Goal: Task Accomplishment & Management: Complete application form

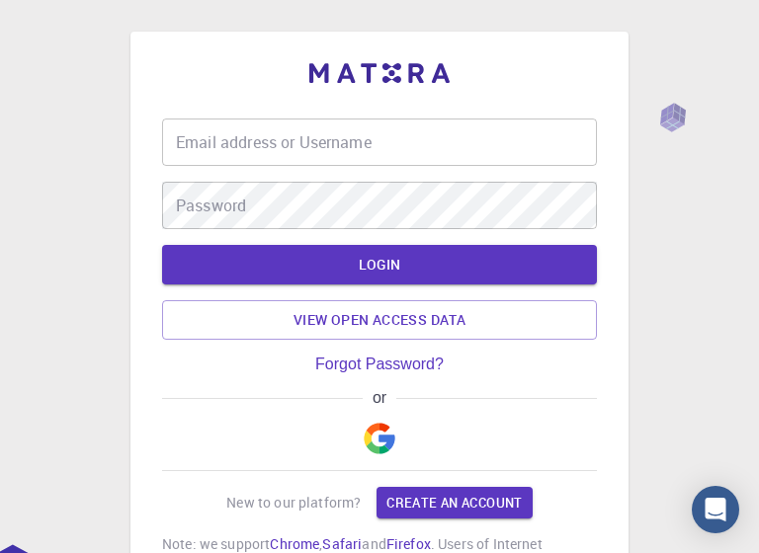
click at [383, 434] on img "button" at bounding box center [380, 439] width 32 height 32
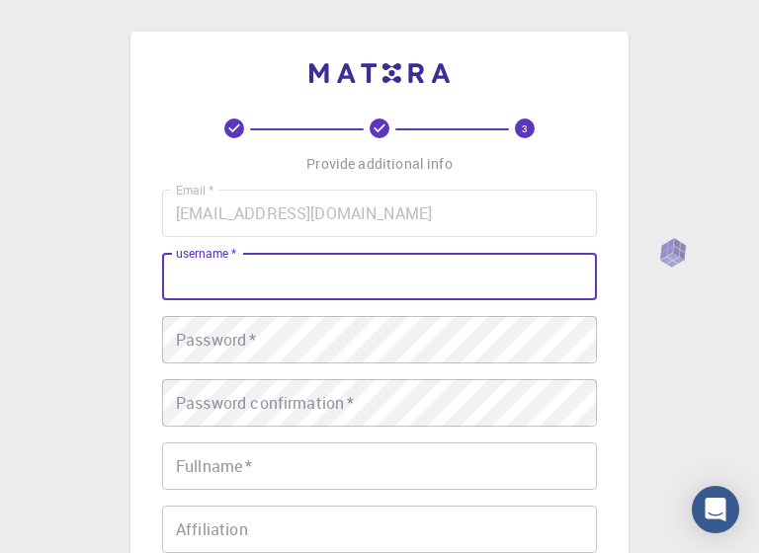
click at [396, 279] on input "username   *" at bounding box center [379, 276] width 435 height 47
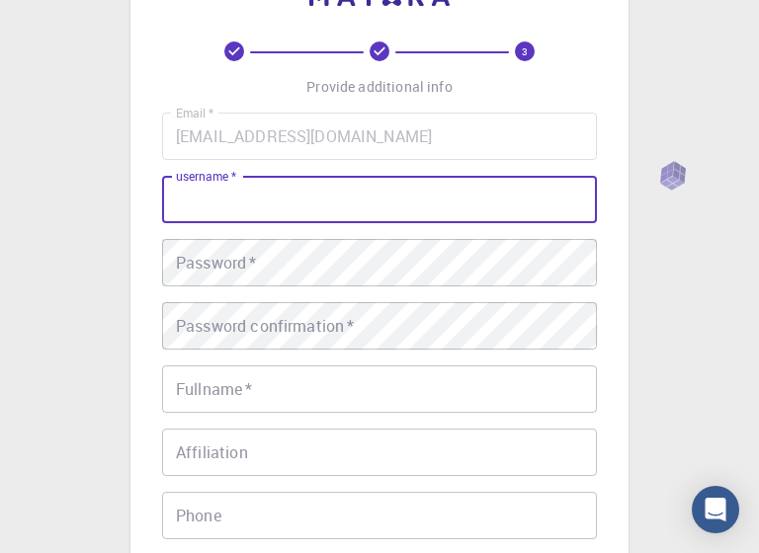
scroll to position [120, 0]
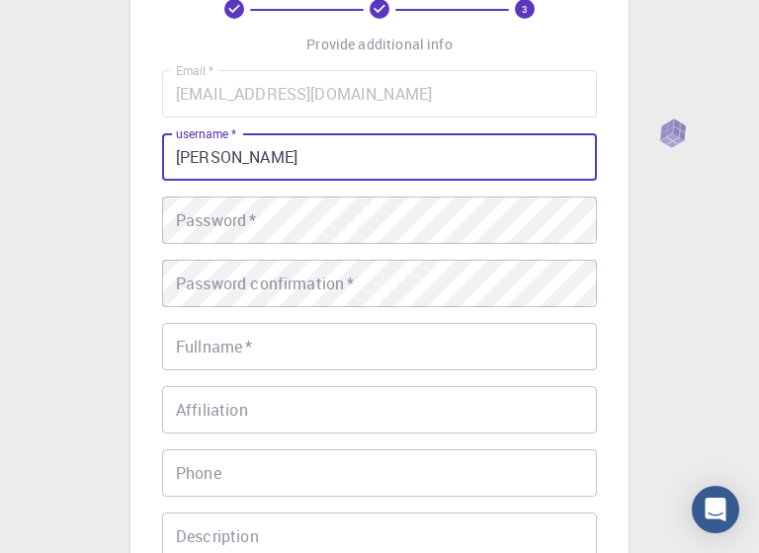
type input "[PERSON_NAME]"
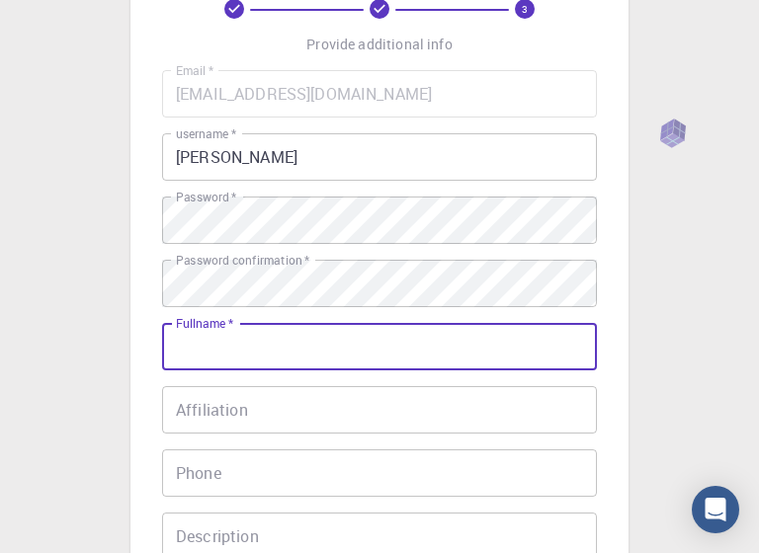
click at [373, 331] on input "Fullname   *" at bounding box center [379, 346] width 435 height 47
type input "[PERSON_NAME]"
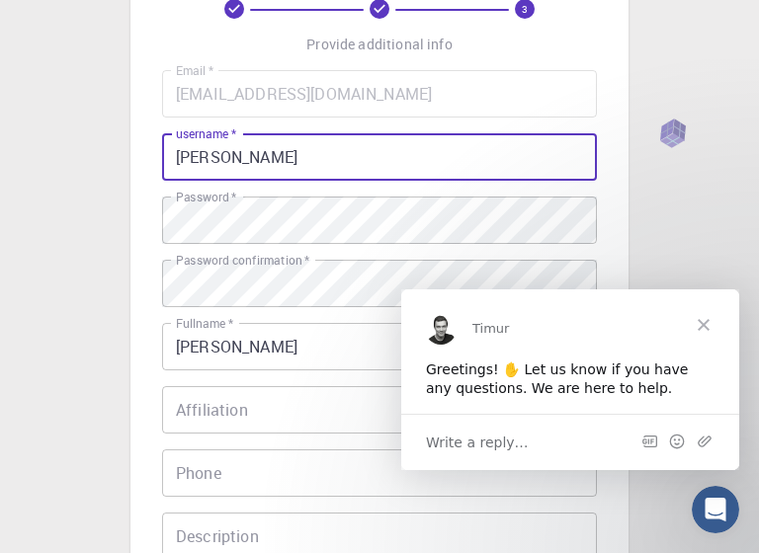
scroll to position [0, 0]
drag, startPoint x: 323, startPoint y: 157, endPoint x: 224, endPoint y: 159, distance: 98.8
click at [224, 159] on input "[PERSON_NAME]" at bounding box center [379, 156] width 435 height 47
type input "N"
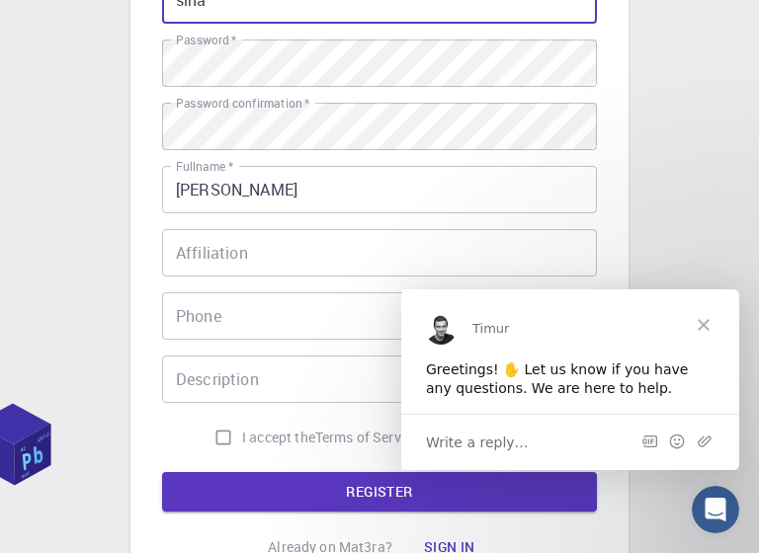
scroll to position [279, 0]
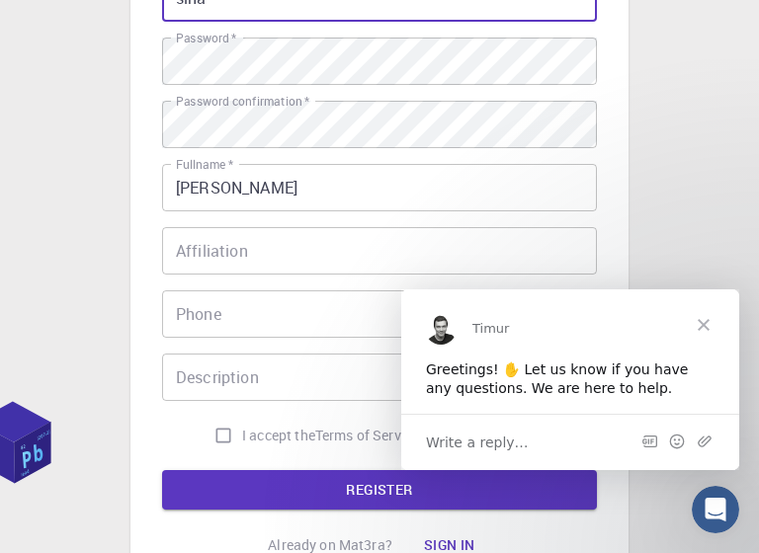
type input "sina"
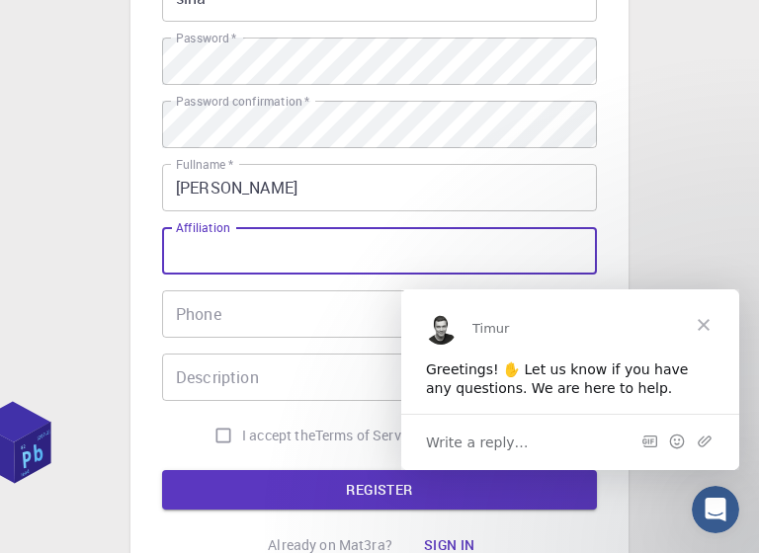
click at [246, 245] on input "Affiliation" at bounding box center [379, 250] width 435 height 47
click at [703, 321] on span "Close" at bounding box center [703, 324] width 71 height 71
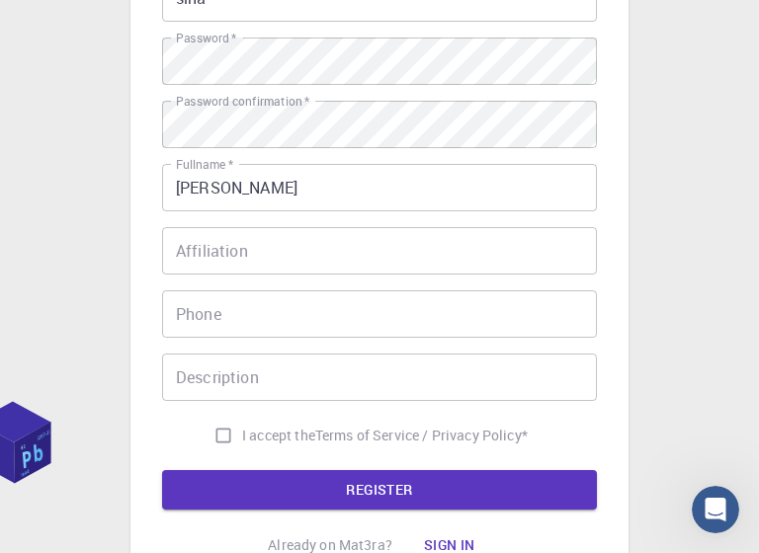
click at [335, 251] on input "Affiliation" at bounding box center [379, 250] width 435 height 47
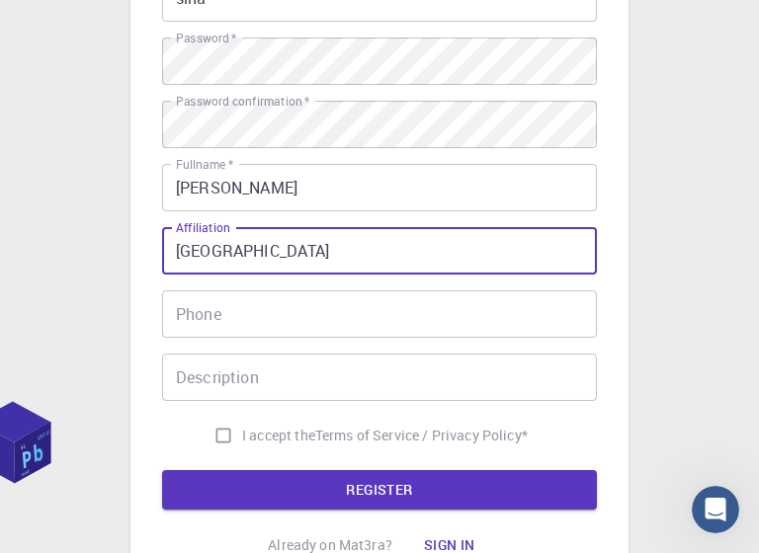
click at [266, 253] on input "[GEOGRAPHIC_DATA]" at bounding box center [379, 250] width 435 height 47
click at [291, 254] on input "[GEOGRAPHIC_DATA]" at bounding box center [379, 250] width 435 height 47
type input "[GEOGRAPHIC_DATA]"
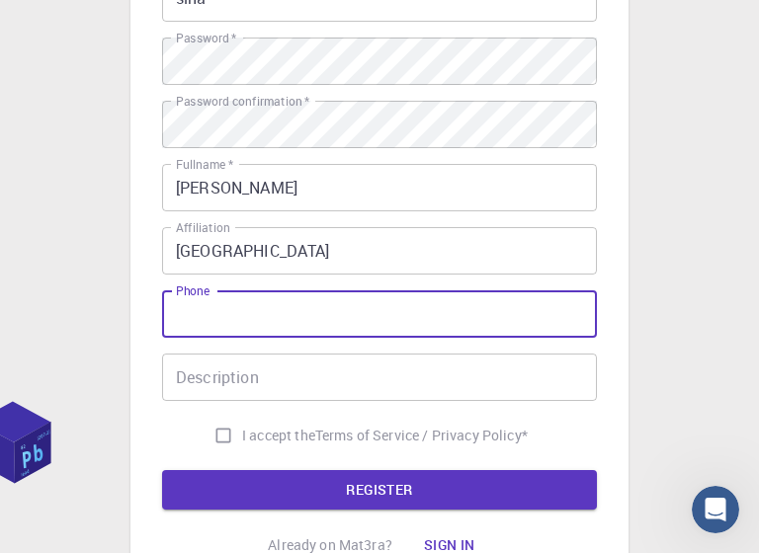
click at [294, 297] on input "Phone" at bounding box center [379, 313] width 435 height 47
type input "081226897676"
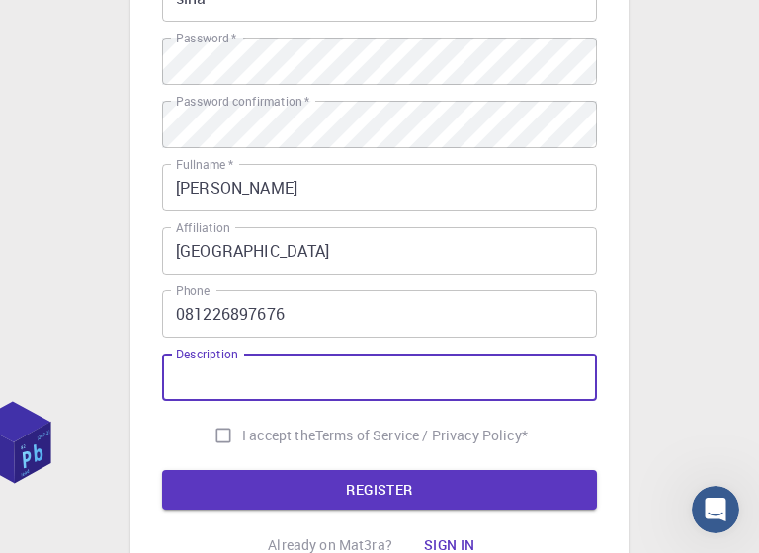
click at [285, 376] on input "Description" at bounding box center [379, 377] width 435 height 47
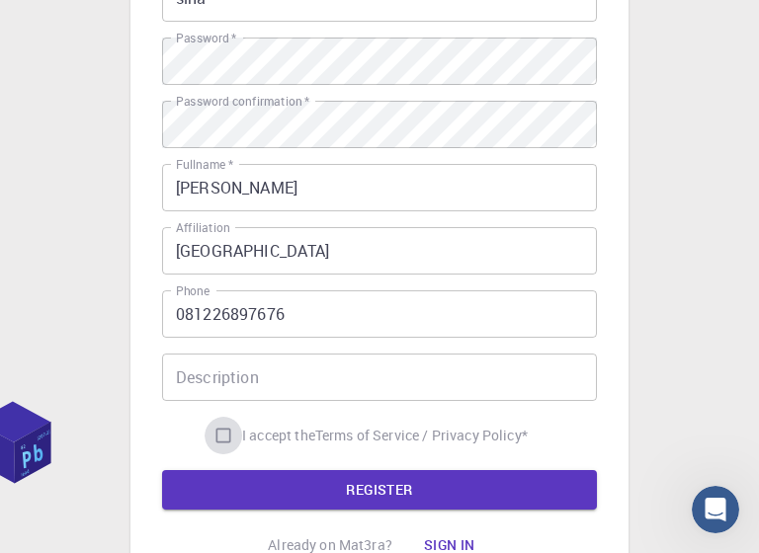
click at [215, 438] on input "I accept the Terms of Service / Privacy Policy *" at bounding box center [224, 436] width 38 height 38
checkbox input "true"
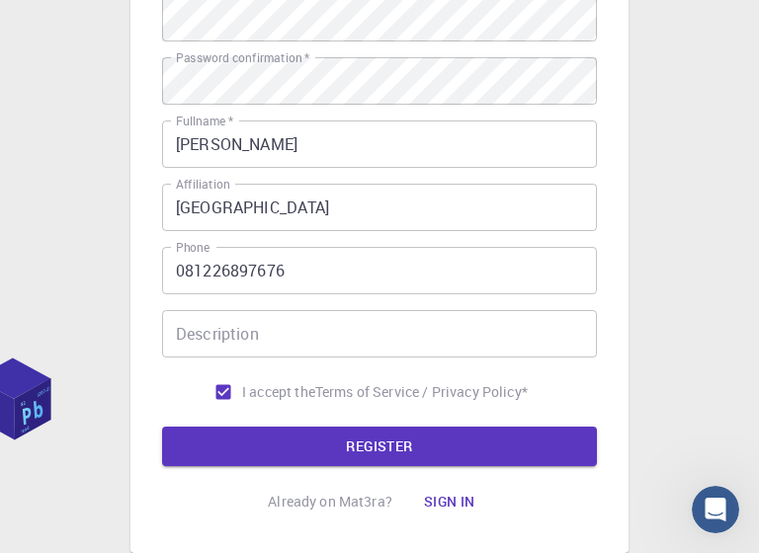
scroll to position [323, 0]
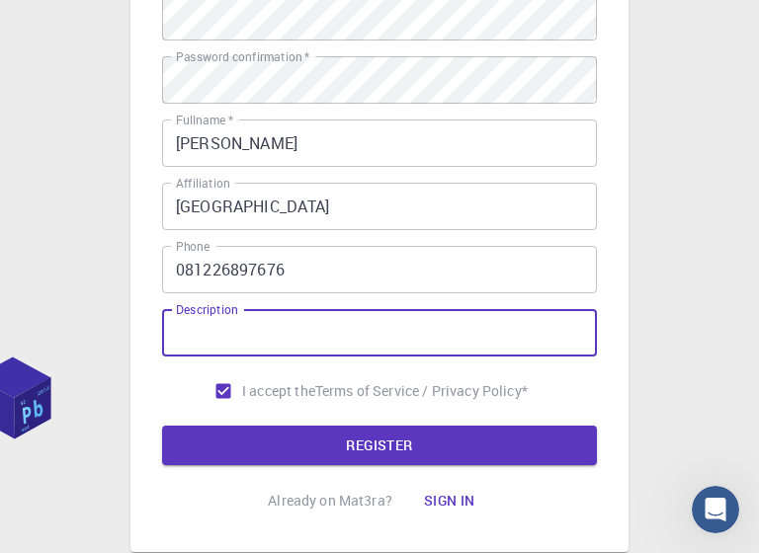
click at [228, 336] on input "Description" at bounding box center [379, 332] width 435 height 47
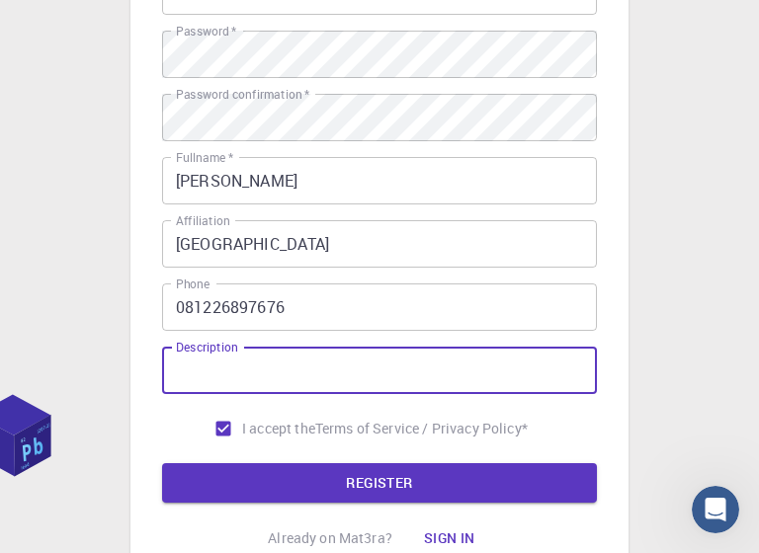
scroll to position [279, 0]
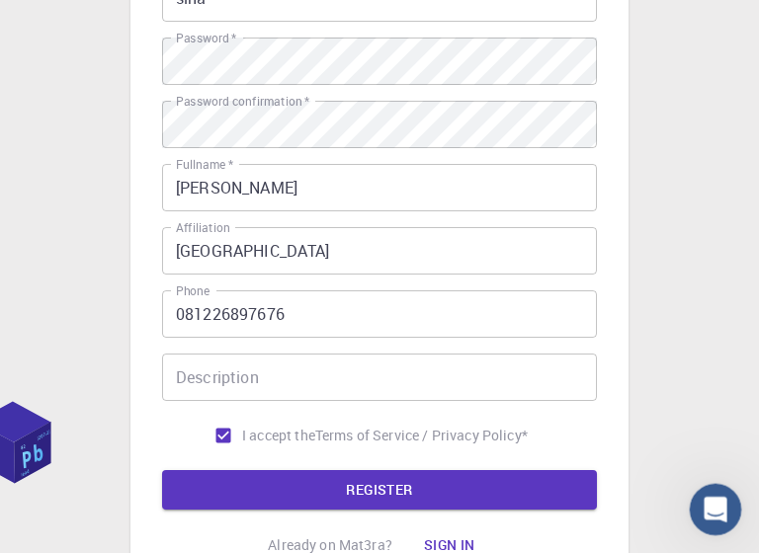
click at [709, 517] on icon "Open Intercom Messenger" at bounding box center [713, 507] width 33 height 33
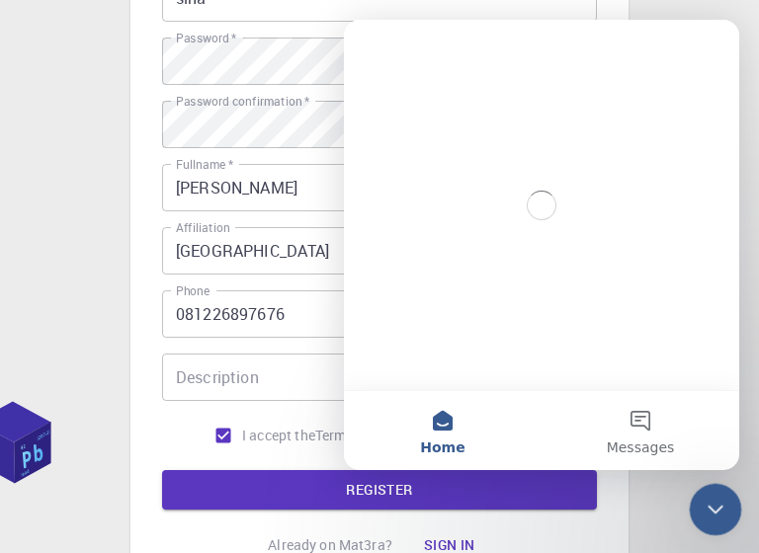
scroll to position [0, 0]
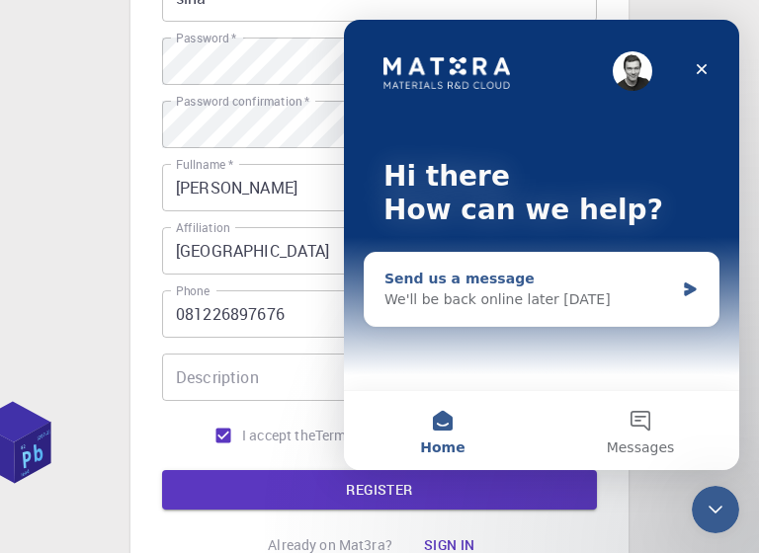
click at [677, 314] on div "Send us a message We'll be back online later [DATE]" at bounding box center [542, 289] width 354 height 73
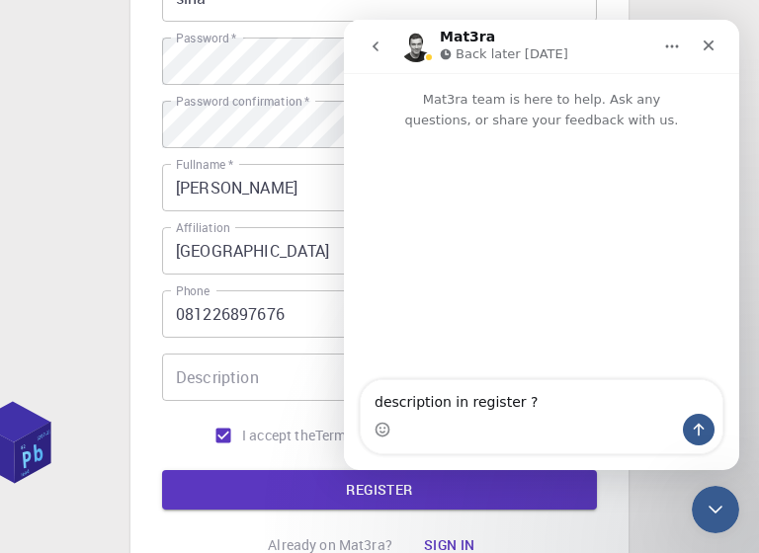
type textarea "description in register ?"
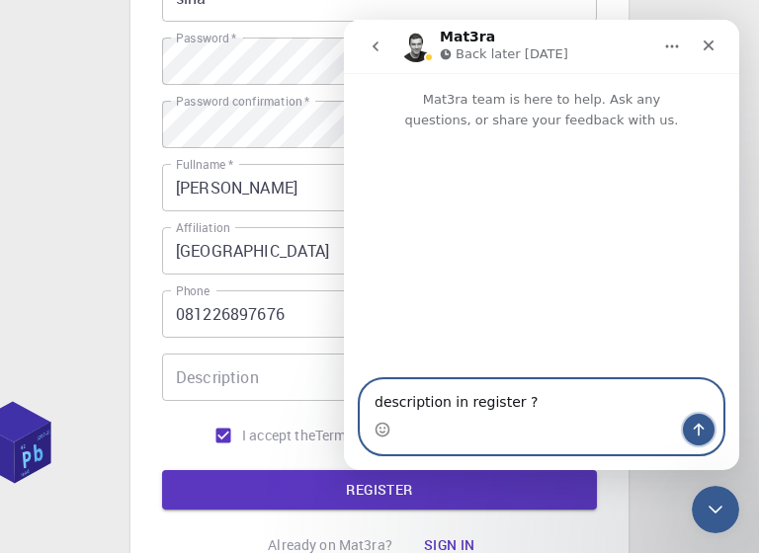
click at [706, 435] on button "Send a message…" at bounding box center [699, 430] width 32 height 32
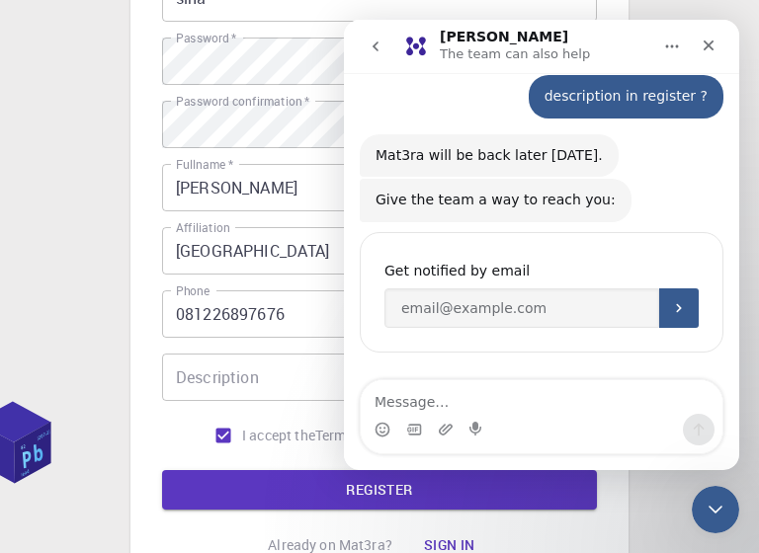
scroll to position [81, 0]
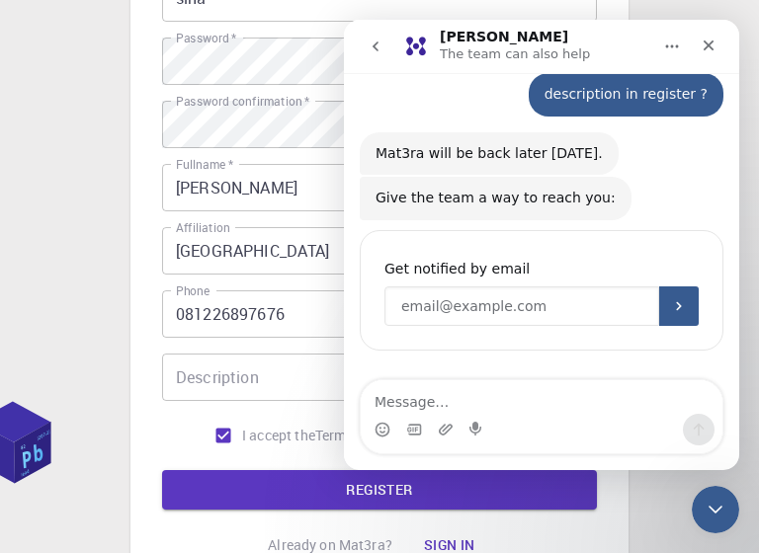
click at [494, 308] on input "Enter your email" at bounding box center [521, 307] width 275 height 40
type input "[EMAIL_ADDRESS][DOMAIN_NAME]"
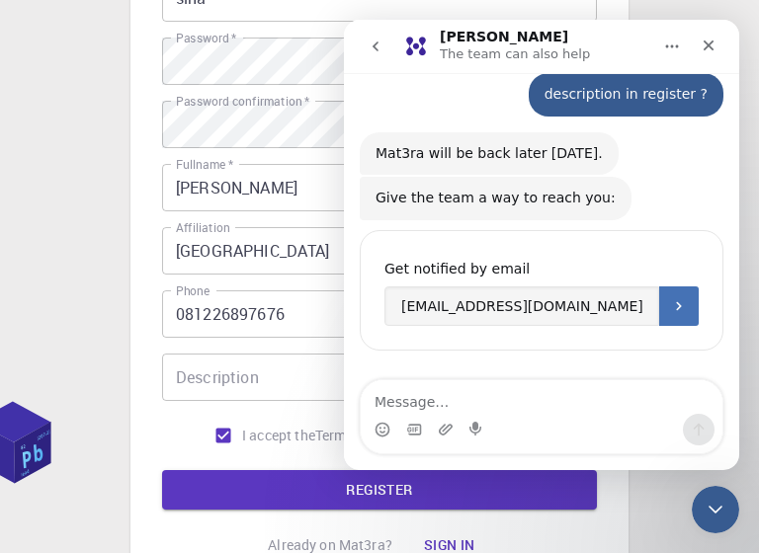
click at [678, 313] on icon "Submit" at bounding box center [679, 306] width 16 height 16
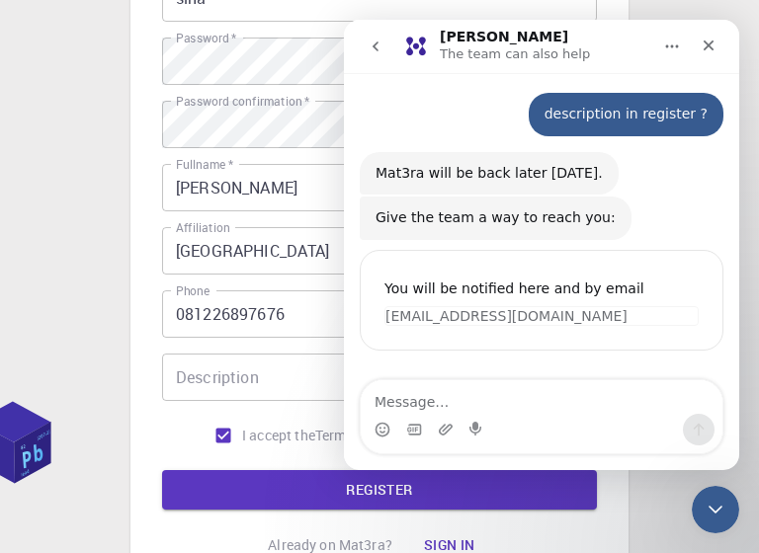
scroll to position [61, 0]
click at [709, 49] on icon "Close" at bounding box center [709, 46] width 16 height 16
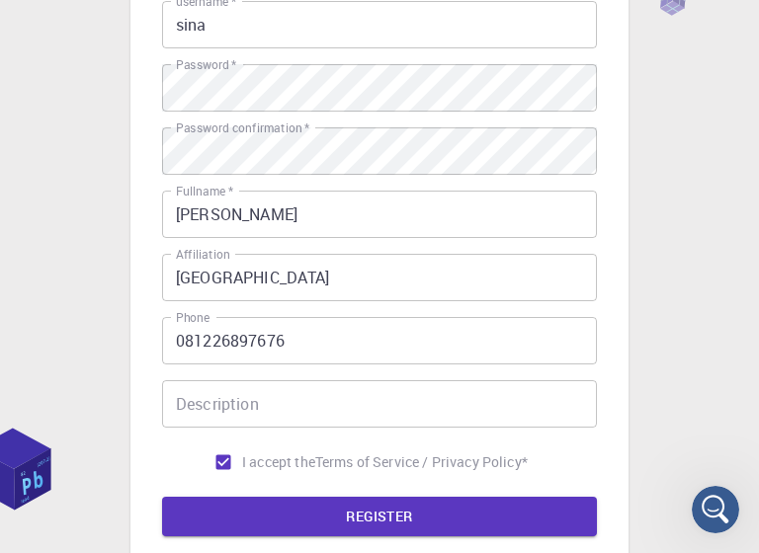
scroll to position [453, 0]
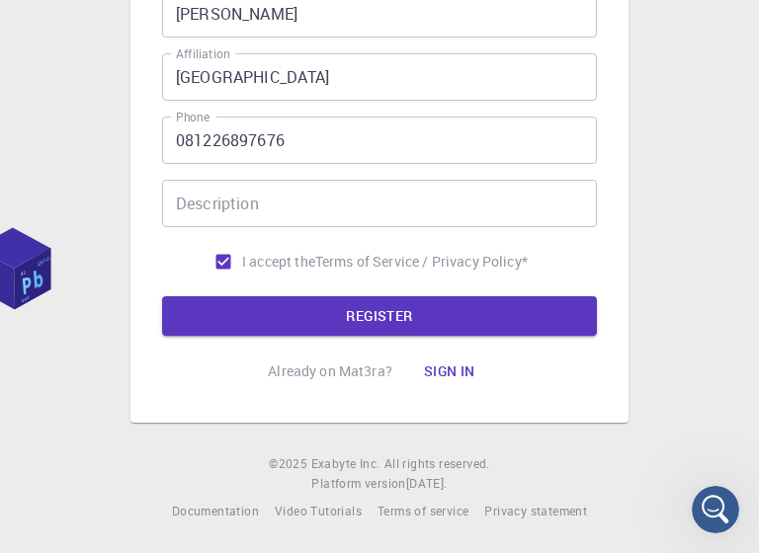
click at [396, 209] on input "Description" at bounding box center [379, 203] width 435 height 47
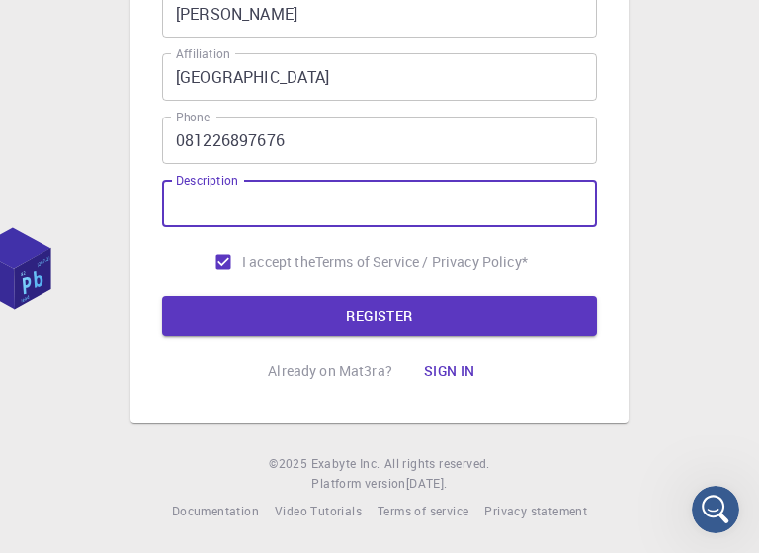
type input "m"
type input "make a modul augmented reality"
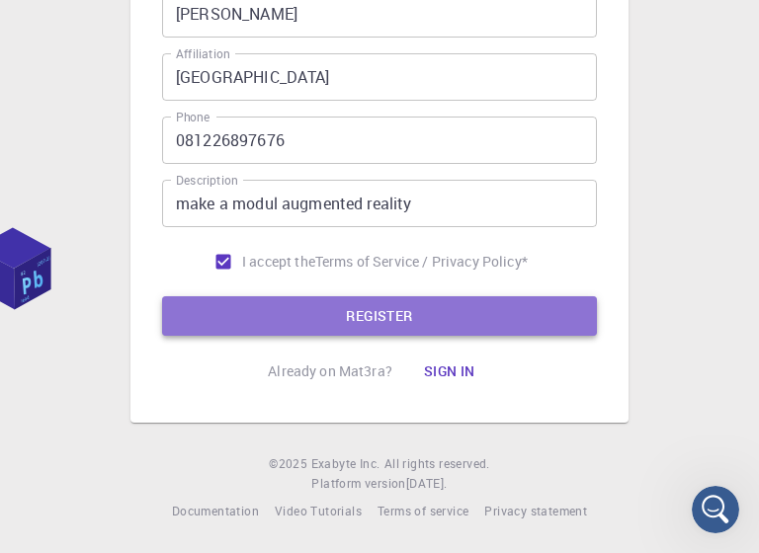
click at [441, 319] on button "REGISTER" at bounding box center [379, 316] width 435 height 40
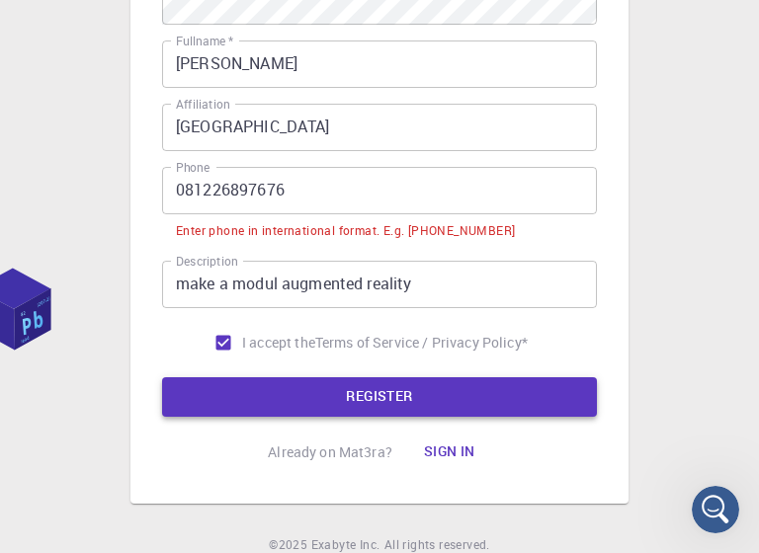
scroll to position [502, 0]
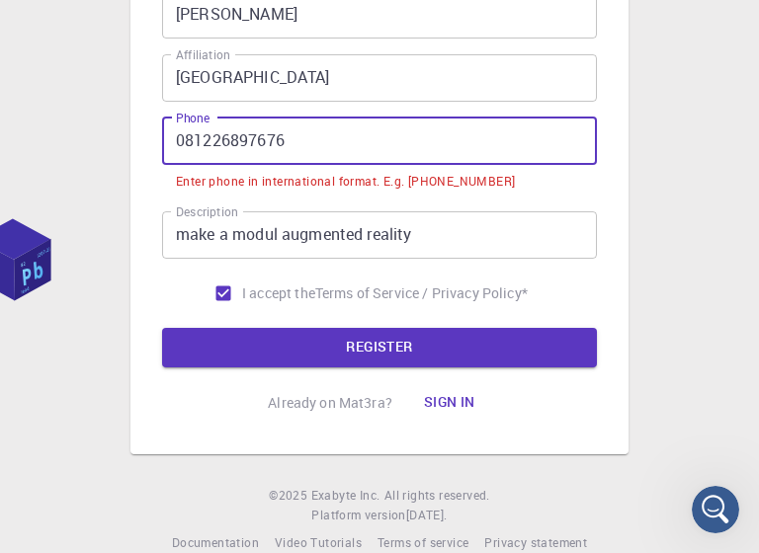
click at [186, 143] on input "081226897676" at bounding box center [379, 141] width 435 height 47
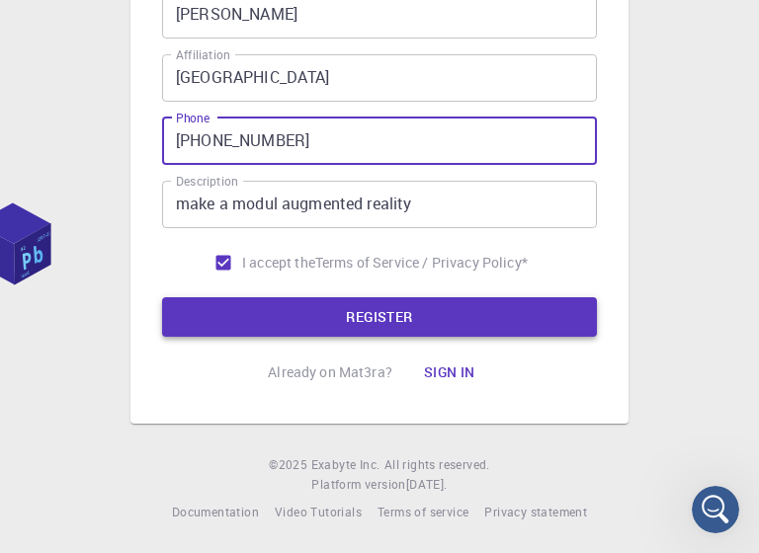
type input "[PHONE_NUMBER]"
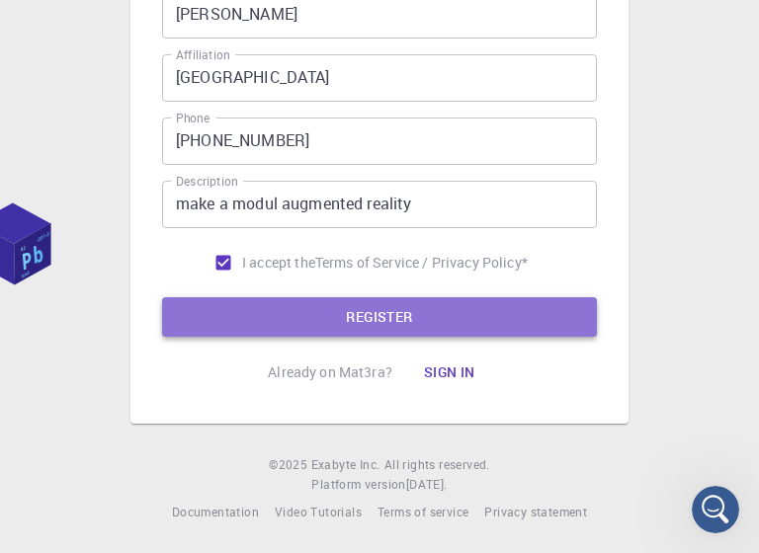
click at [291, 300] on button "REGISTER" at bounding box center [379, 317] width 435 height 40
click at [338, 313] on button "REGISTER" at bounding box center [379, 317] width 435 height 40
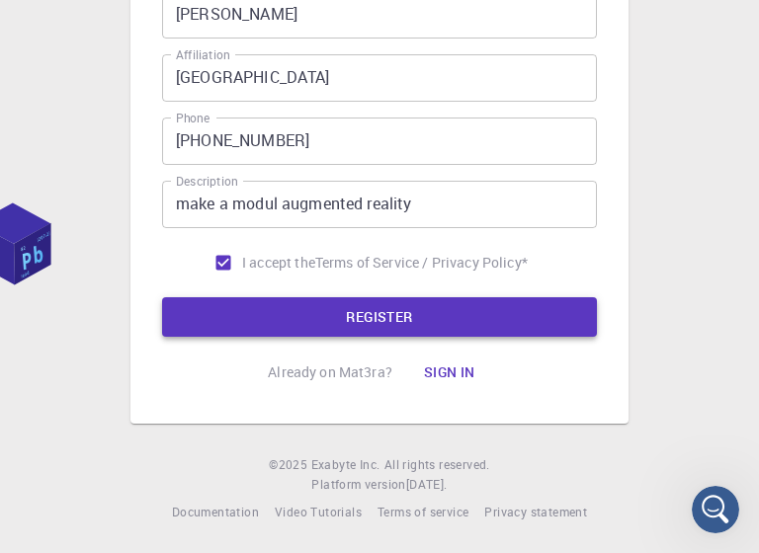
click at [366, 319] on button "REGISTER" at bounding box center [379, 317] width 435 height 40
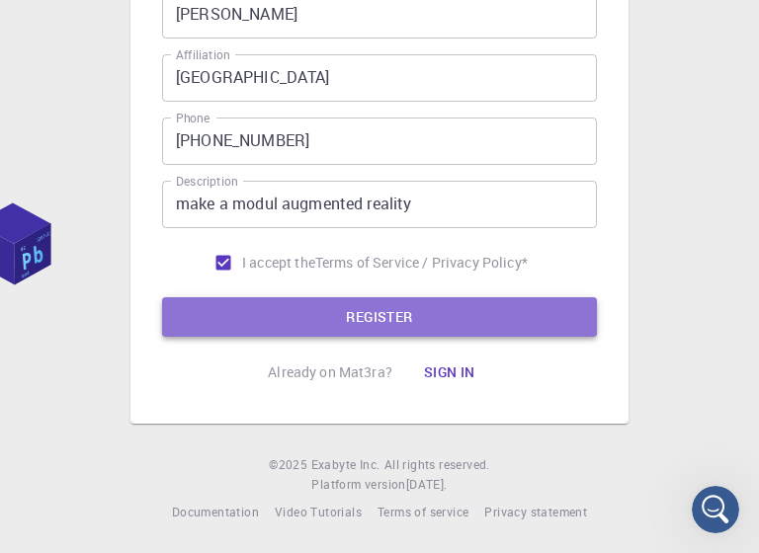
click at [379, 314] on button "REGISTER" at bounding box center [379, 317] width 435 height 40
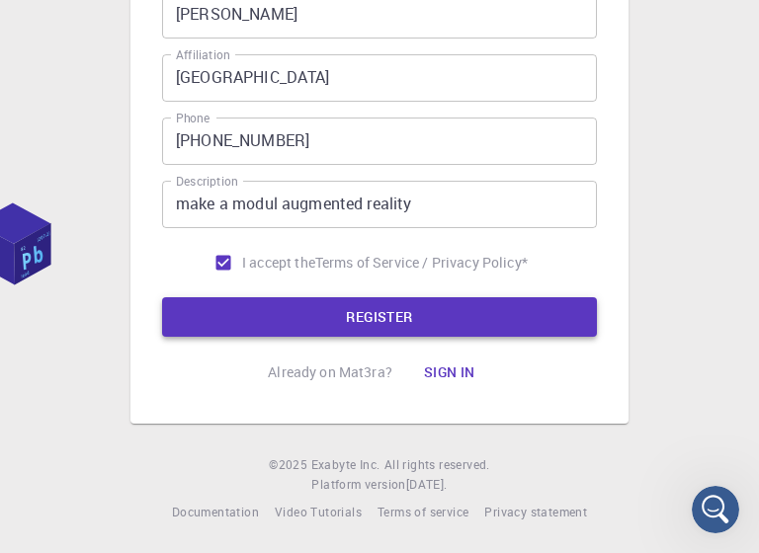
click at [380, 325] on button "REGISTER" at bounding box center [379, 317] width 435 height 40
click at [349, 311] on button "REGISTER" at bounding box center [379, 317] width 435 height 40
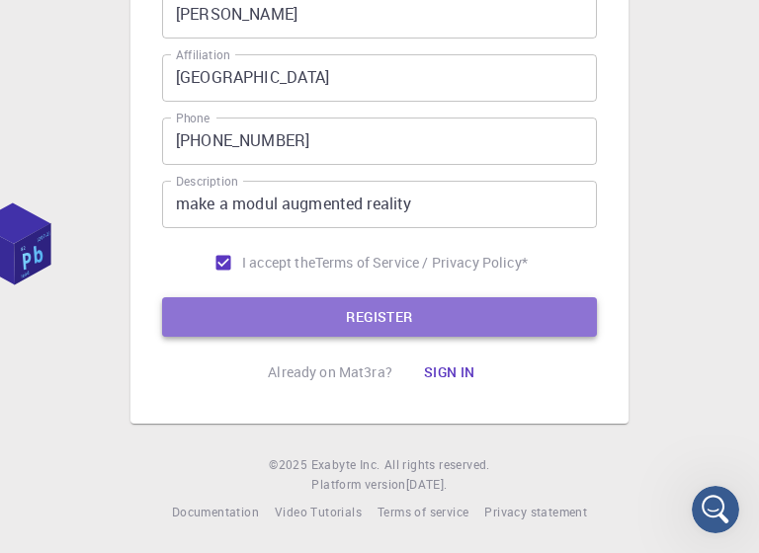
click at [349, 311] on button "REGISTER" at bounding box center [379, 317] width 435 height 40
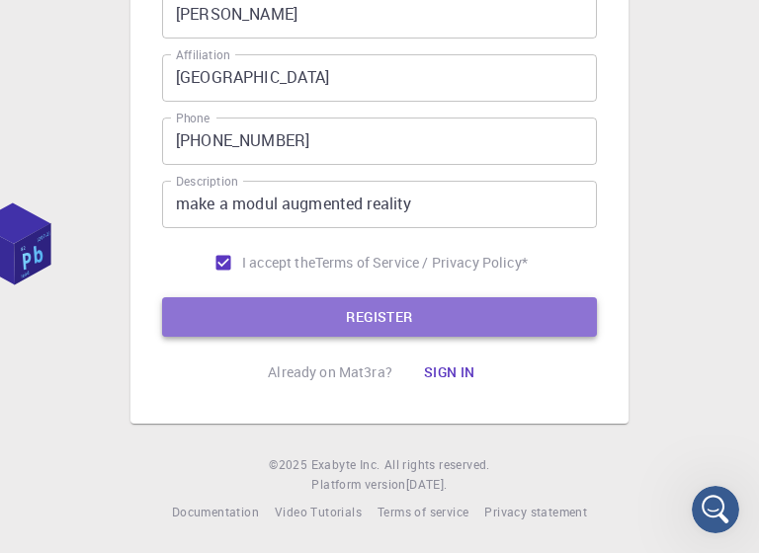
click at [349, 311] on button "REGISTER" at bounding box center [379, 317] width 435 height 40
click at [348, 311] on button "REGISTER" at bounding box center [379, 317] width 435 height 40
click at [368, 312] on button "REGISTER" at bounding box center [379, 317] width 435 height 40
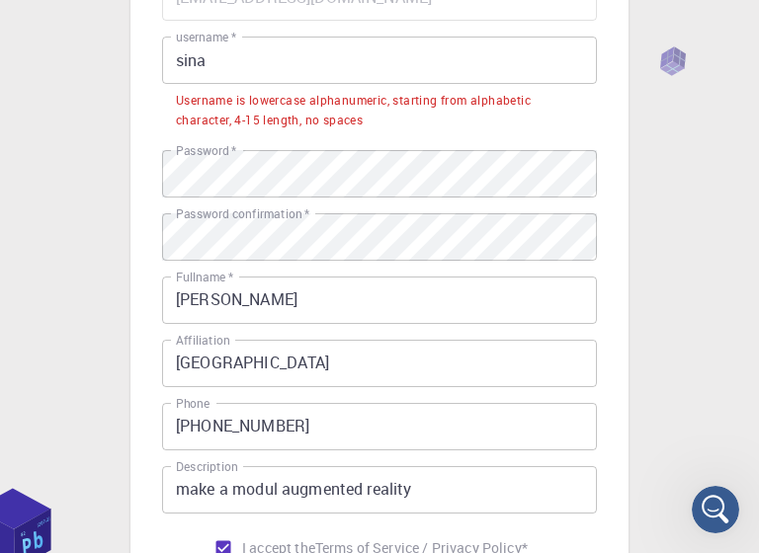
scroll to position [220, 0]
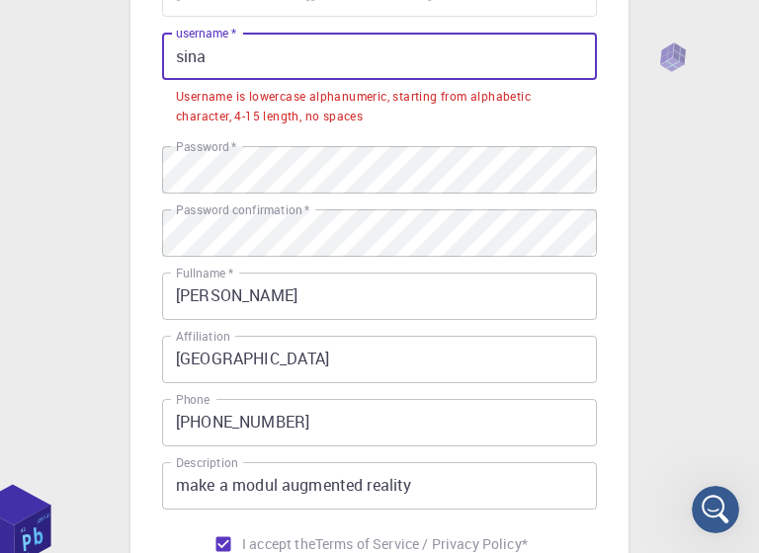
click at [214, 58] on input "sina" at bounding box center [379, 56] width 435 height 47
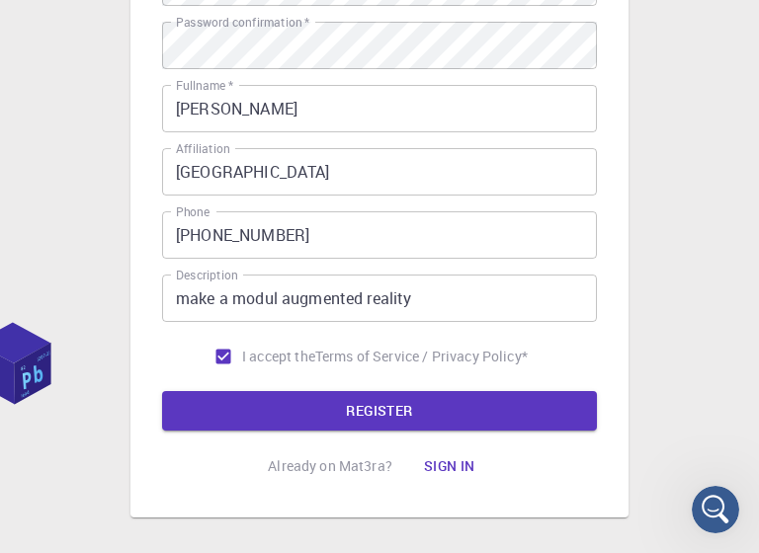
scroll to position [453, 0]
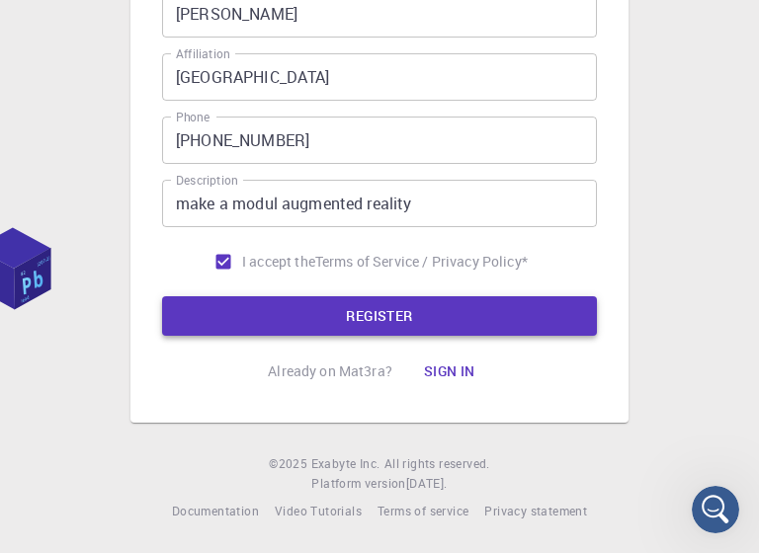
type input "sinapaskhan"
click at [396, 314] on button "REGISTER" at bounding box center [379, 316] width 435 height 40
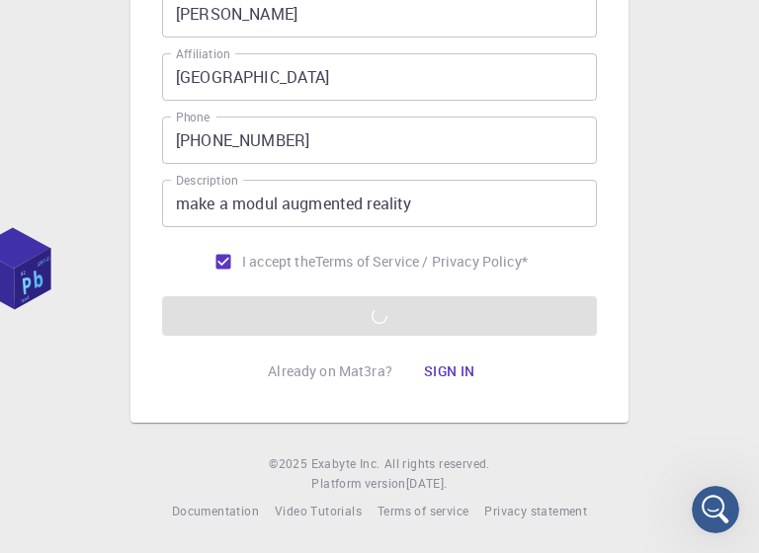
click at [381, 315] on form "Email   * [EMAIL_ADDRESS][DOMAIN_NAME] Email   * username   * sinapaskhan usern…" at bounding box center [379, 36] width 435 height 599
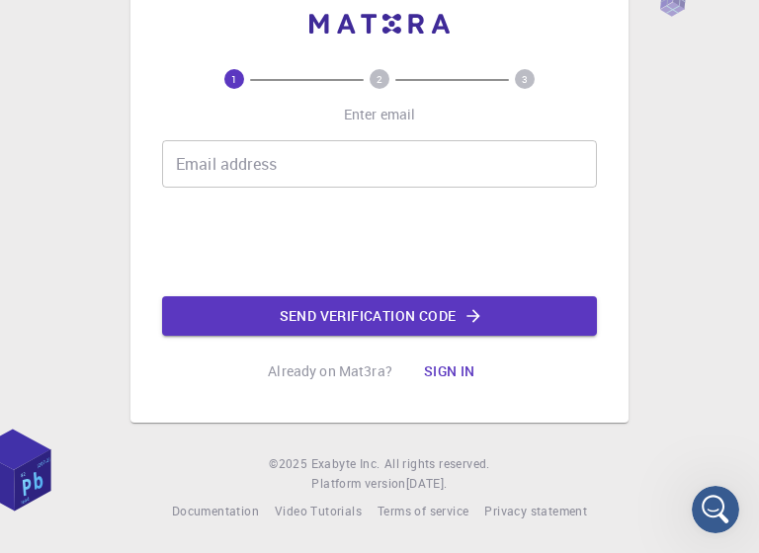
scroll to position [0, 0]
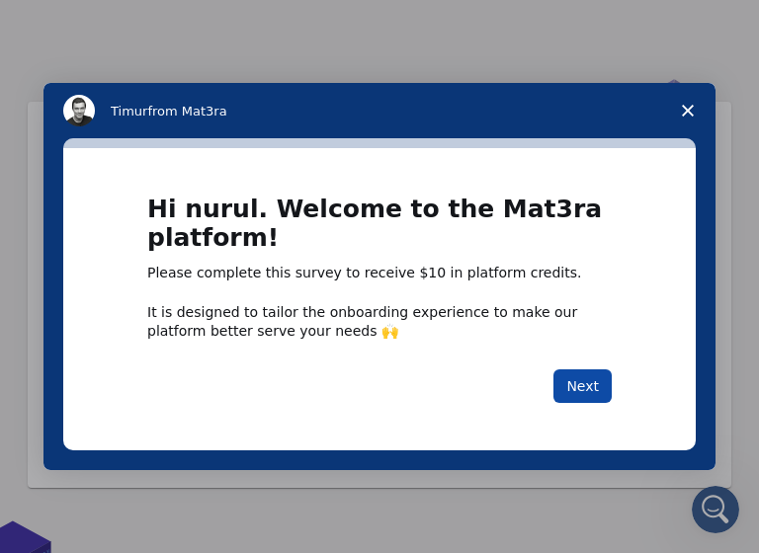
click at [580, 378] on button "Next" at bounding box center [582, 387] width 58 height 34
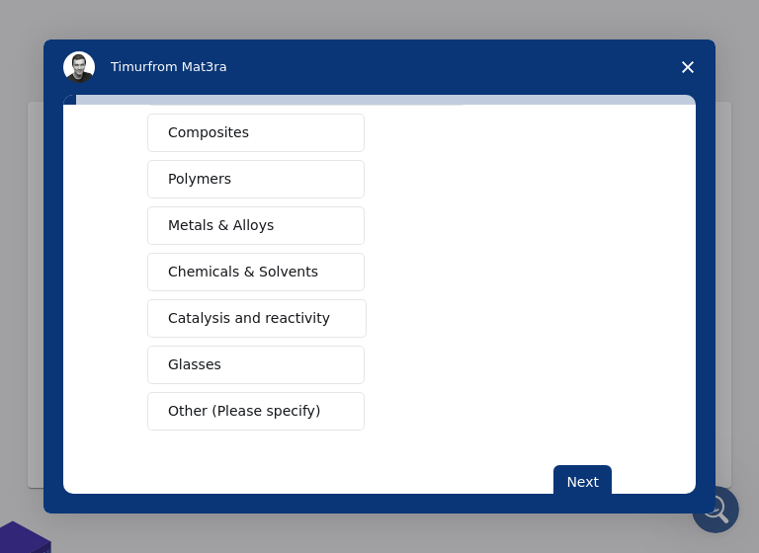
scroll to position [400, 0]
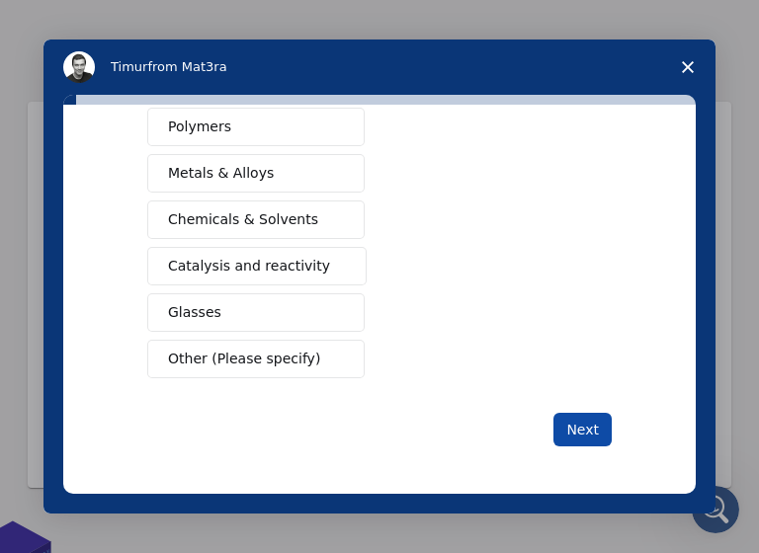
click at [592, 434] on button "Next" at bounding box center [582, 430] width 58 height 34
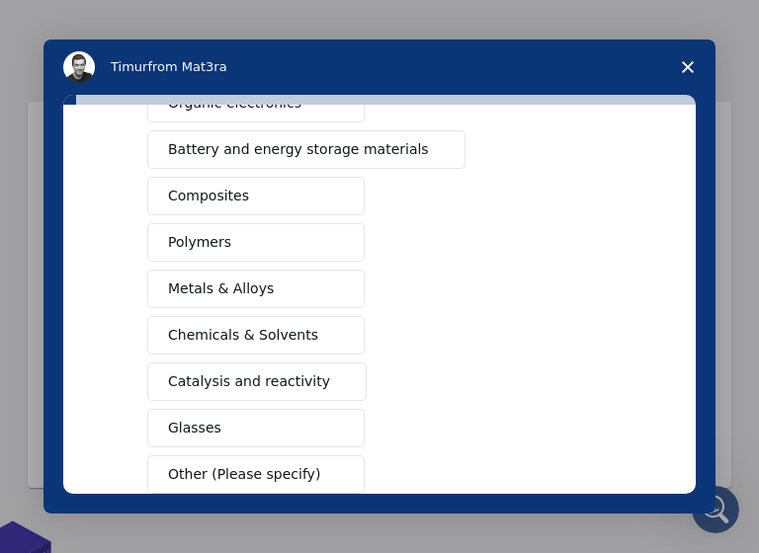
scroll to position [424, 0]
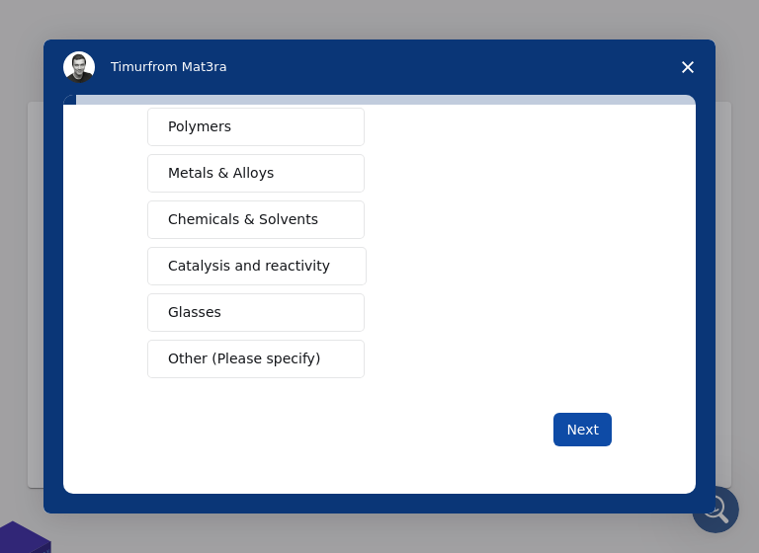
click at [582, 434] on button "Next" at bounding box center [582, 430] width 58 height 34
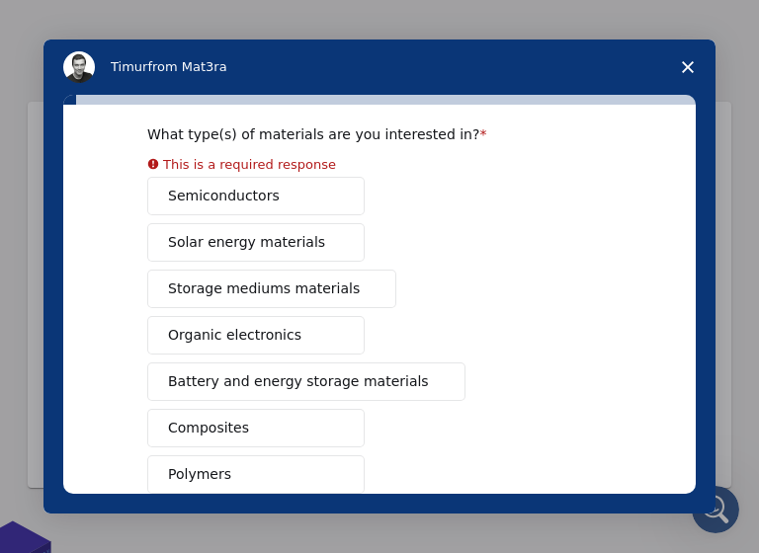
scroll to position [83, 0]
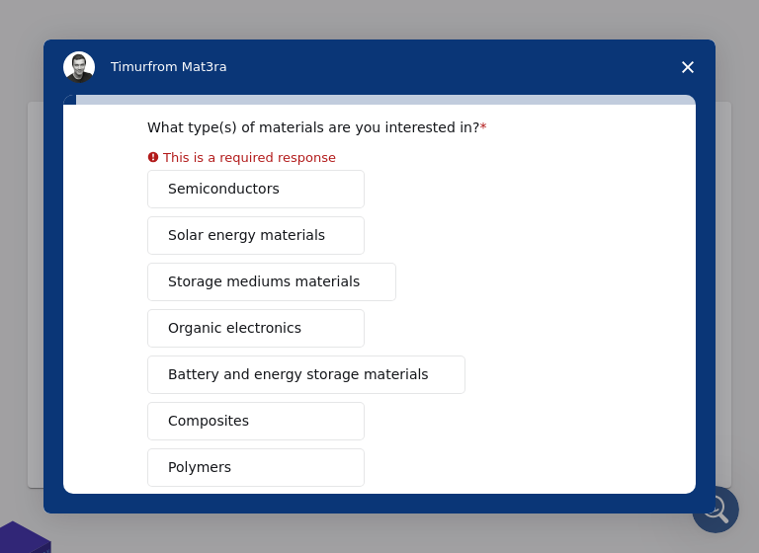
click at [261, 250] on div "Semiconductors Solar energy materials Storage mediums materials Organic electro…" at bounding box center [379, 444] width 464 height 549
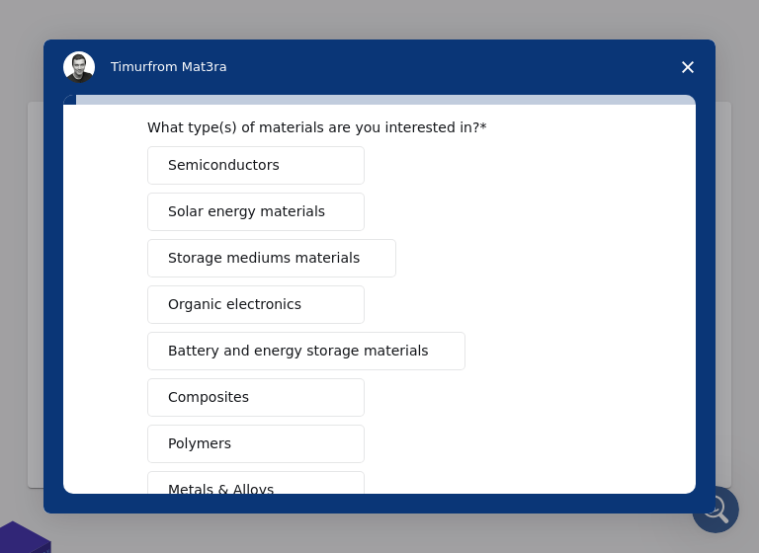
click at [255, 218] on span "Solar energy materials" at bounding box center [246, 212] width 157 height 21
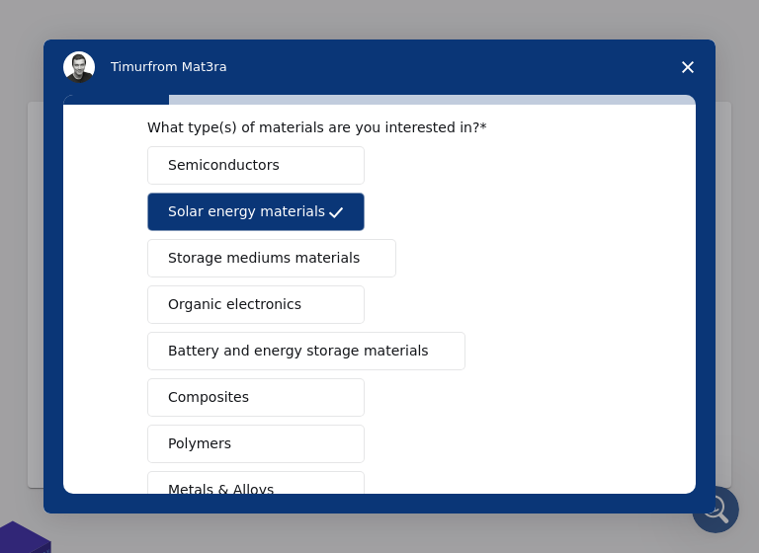
click at [257, 160] on span "Semiconductors" at bounding box center [224, 165] width 112 height 21
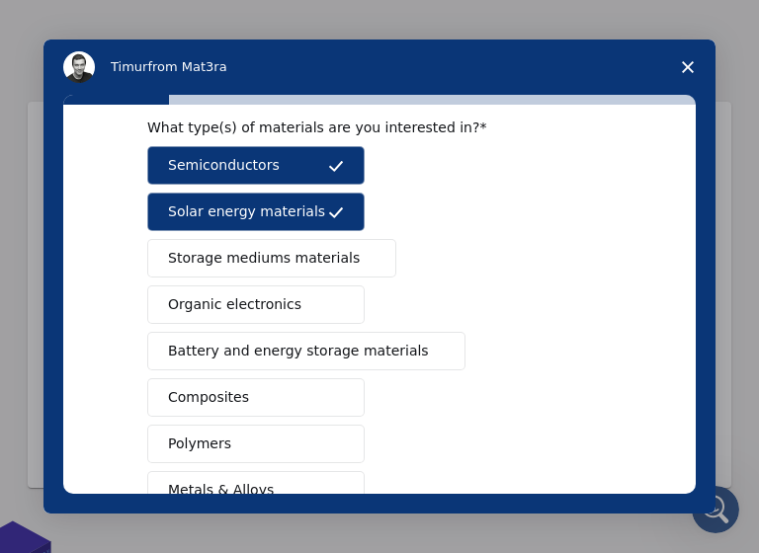
click at [255, 268] on span "Storage mediums materials" at bounding box center [264, 258] width 192 height 21
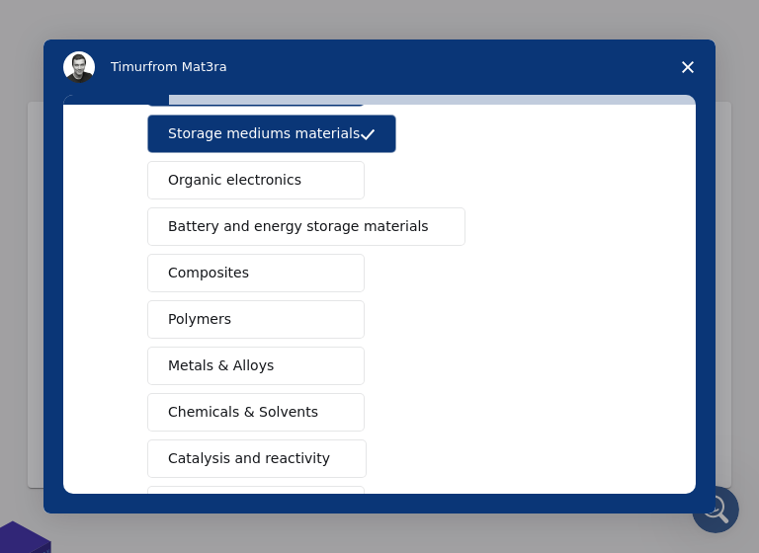
scroll to position [264, 0]
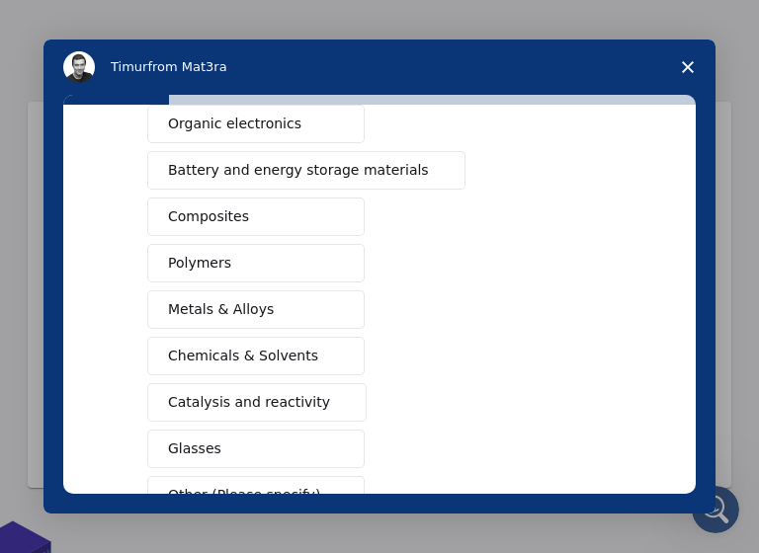
click at [236, 269] on button "Polymers" at bounding box center [255, 263] width 217 height 39
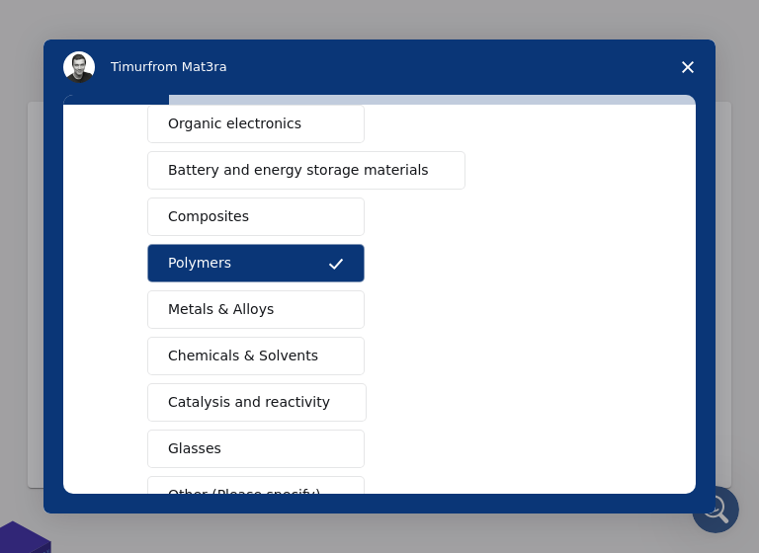
click at [248, 366] on span "Chemicals & Solvents" at bounding box center [243, 356] width 150 height 21
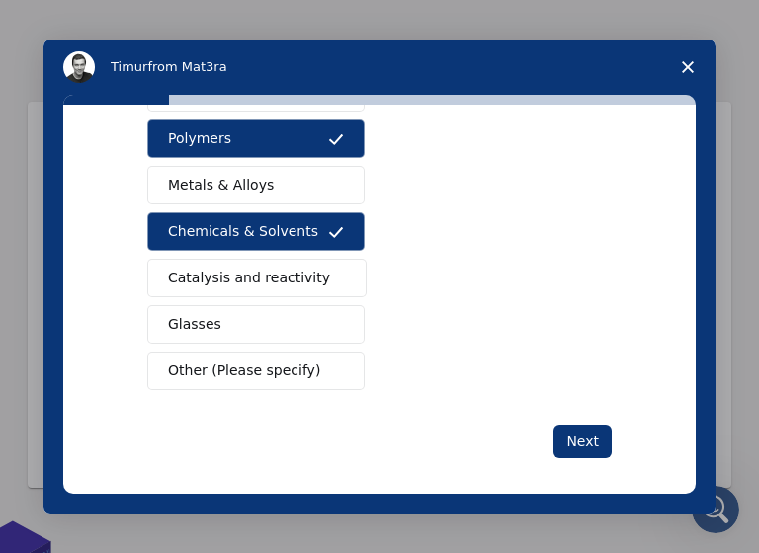
scroll to position [398, 0]
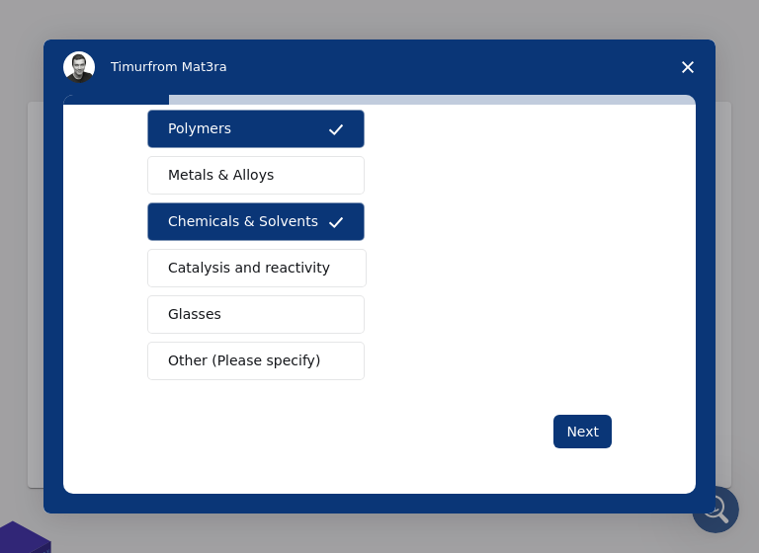
click at [259, 274] on span "Catalysis and reactivity" at bounding box center [249, 268] width 162 height 21
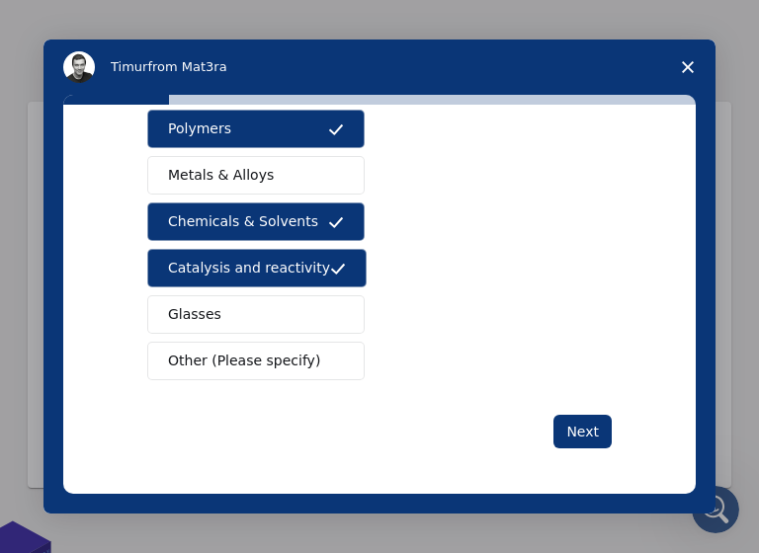
click at [283, 180] on button "Metals & Alloys" at bounding box center [255, 175] width 217 height 39
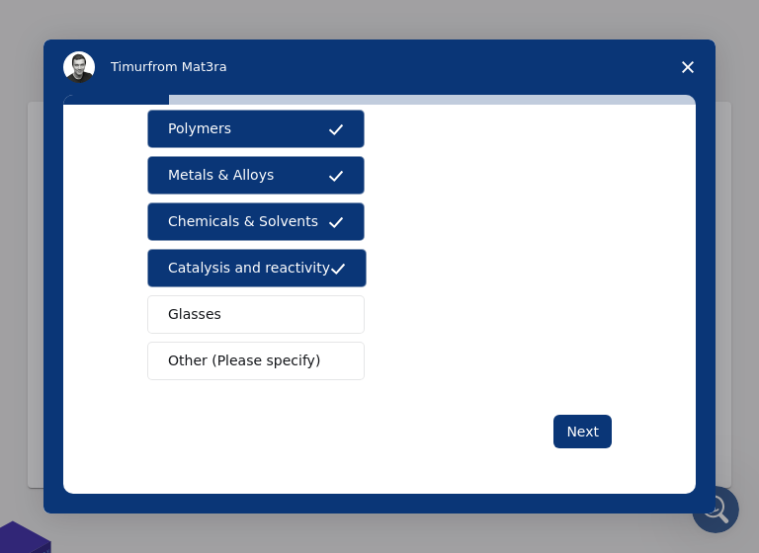
click at [253, 326] on button "Glasses" at bounding box center [255, 314] width 217 height 39
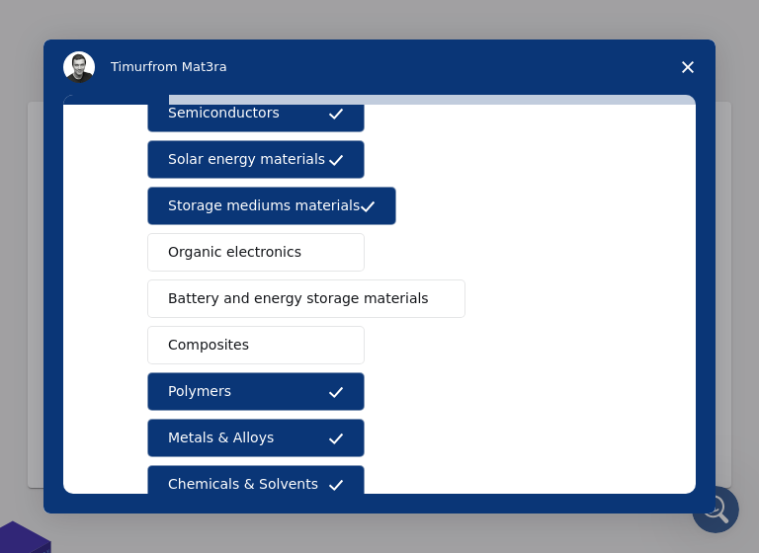
scroll to position [125, 0]
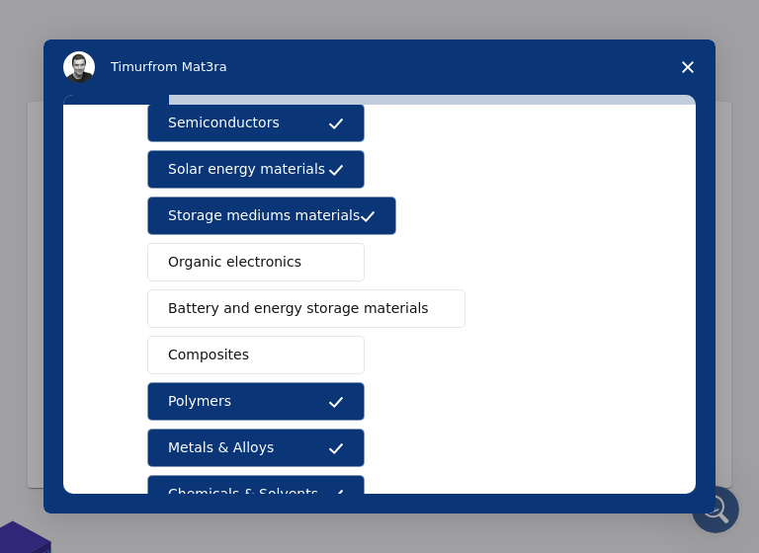
click at [249, 270] on span "Organic electronics" at bounding box center [234, 262] width 133 height 21
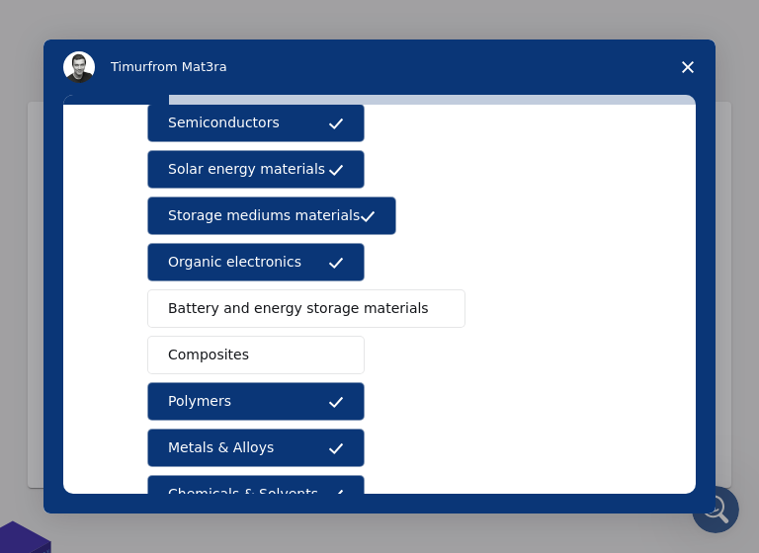
click at [252, 312] on span "Battery and energy storage materials" at bounding box center [298, 308] width 261 height 21
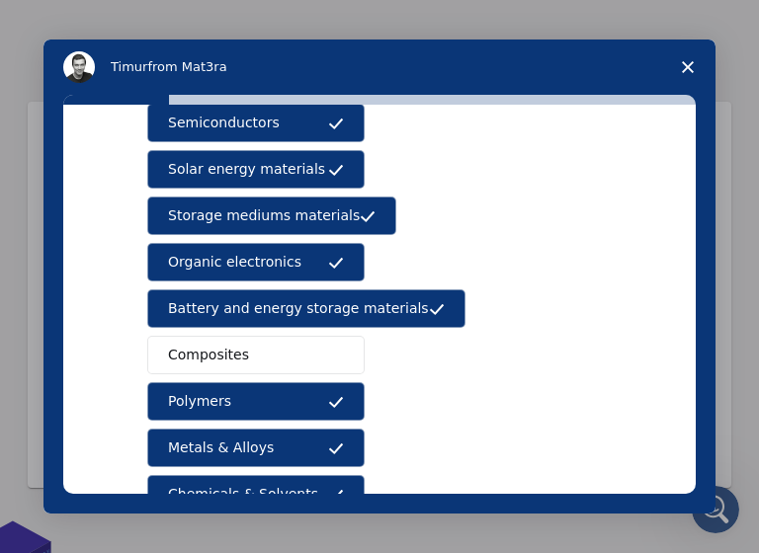
click at [236, 352] on span "Composites" at bounding box center [208, 355] width 81 height 21
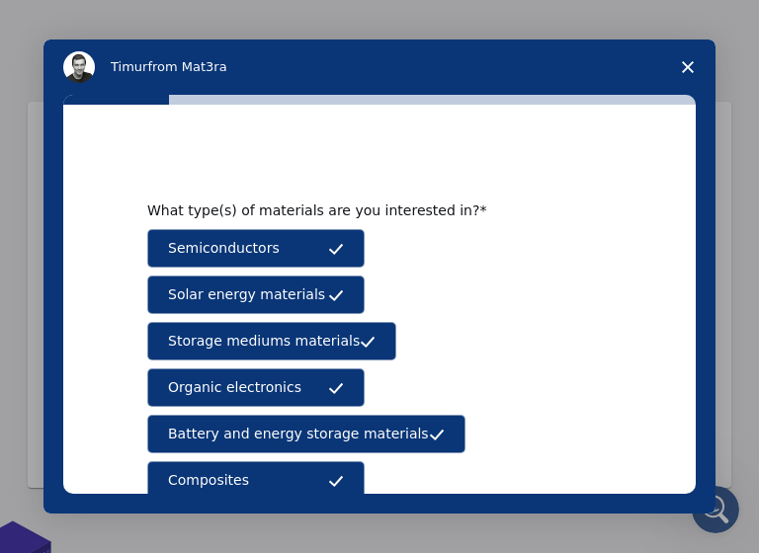
scroll to position [400, 0]
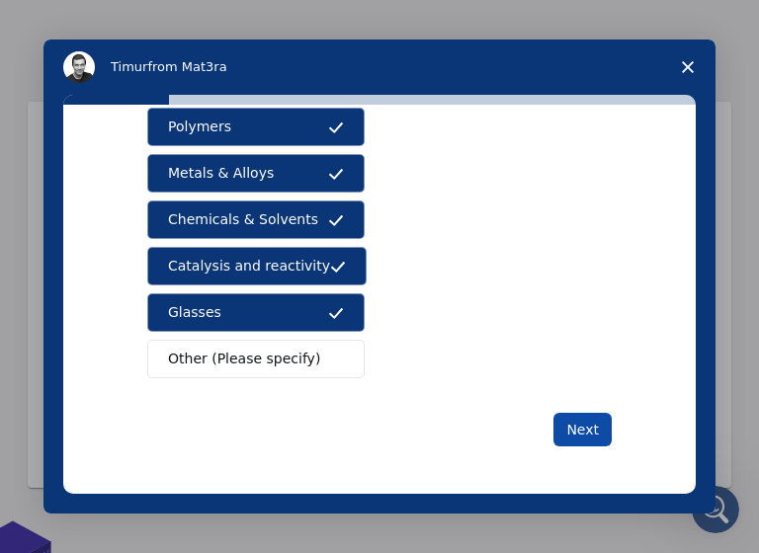
click at [590, 434] on button "Next" at bounding box center [582, 430] width 58 height 34
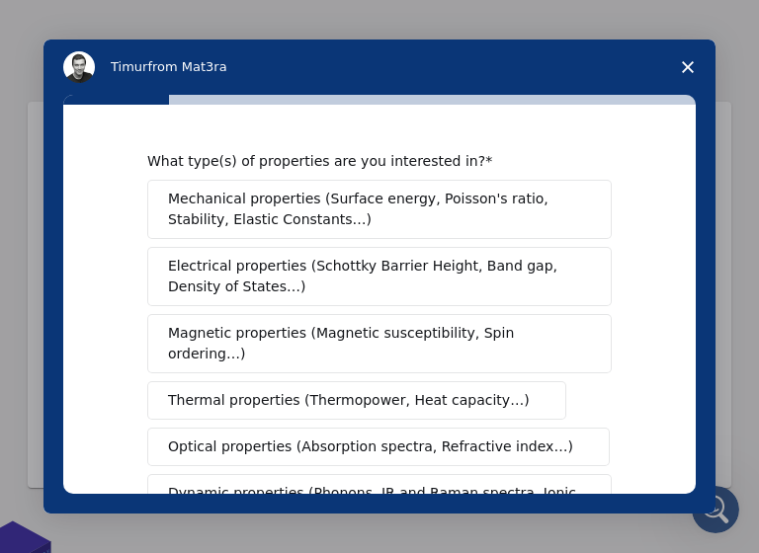
click at [577, 422] on div "Mechanical properties (Surface energy, Poisson's ratio, Stability, Elastic Cons…" at bounding box center [379, 470] width 464 height 581
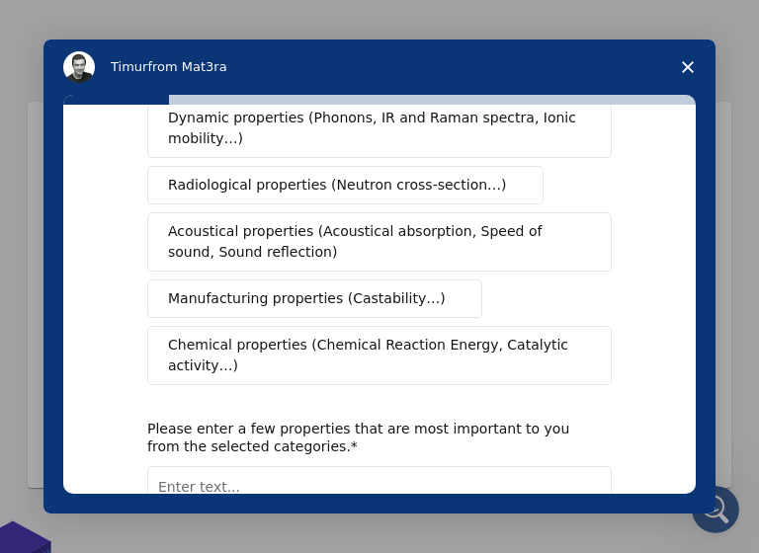
scroll to position [353, 0]
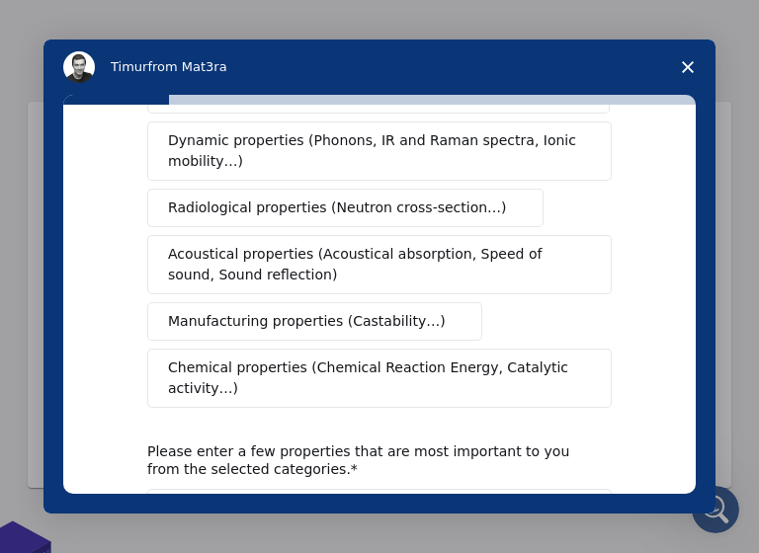
click at [486, 362] on span "Chemical properties (Chemical Reaction Energy, Catalytic activity…)" at bounding box center [372, 378] width 409 height 41
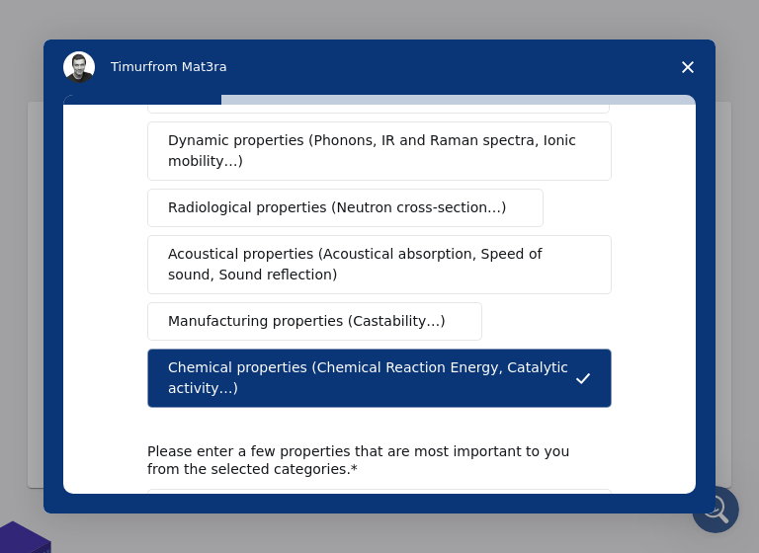
click at [380, 302] on button "Manufacturing properties (Castability…)" at bounding box center [314, 321] width 335 height 39
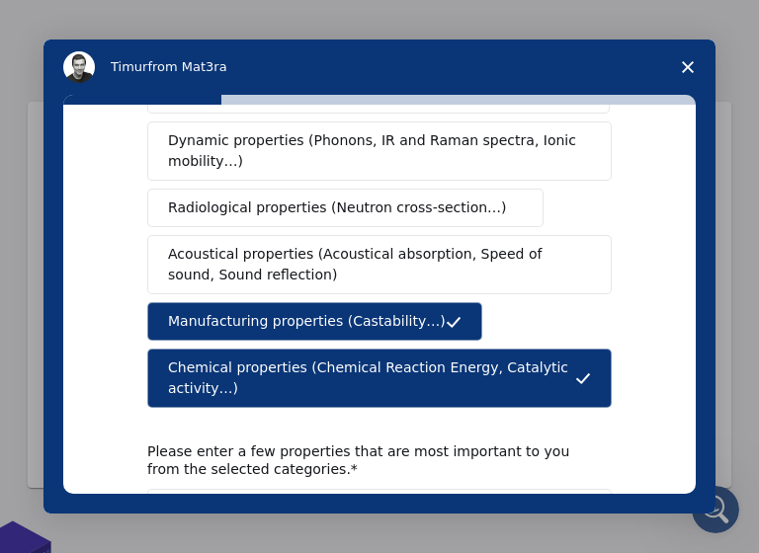
click at [379, 244] on span "Acoustical properties (Acoustical absorption, Speed of sound, Sound reflection)" at bounding box center [373, 264] width 411 height 41
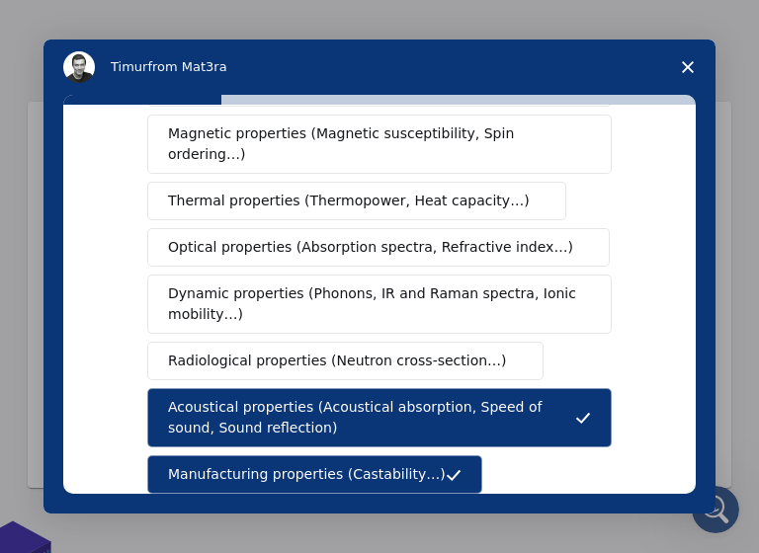
scroll to position [197, 0]
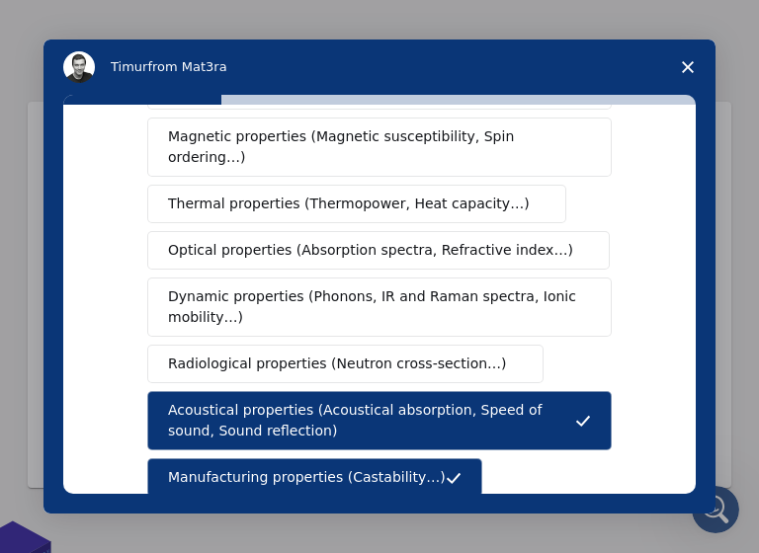
click at [373, 253] on div "Mechanical properties (Surface energy, Poisson's ratio, Stability, Elastic Cons…" at bounding box center [379, 273] width 464 height 581
click at [368, 309] on button "Dynamic properties (Phonons, IR and Raman spectra, Ionic mobility…)" at bounding box center [379, 307] width 464 height 59
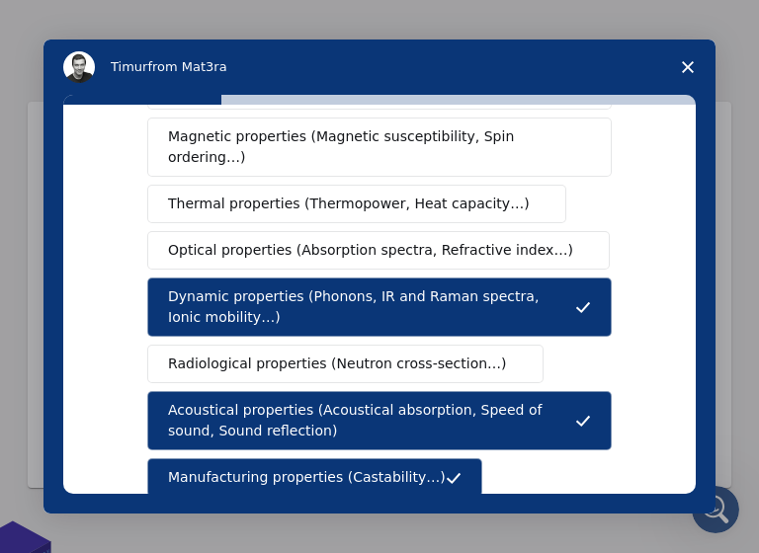
click at [358, 361] on button "Radiological properties (Neutron cross-section…)" at bounding box center [345, 364] width 396 height 39
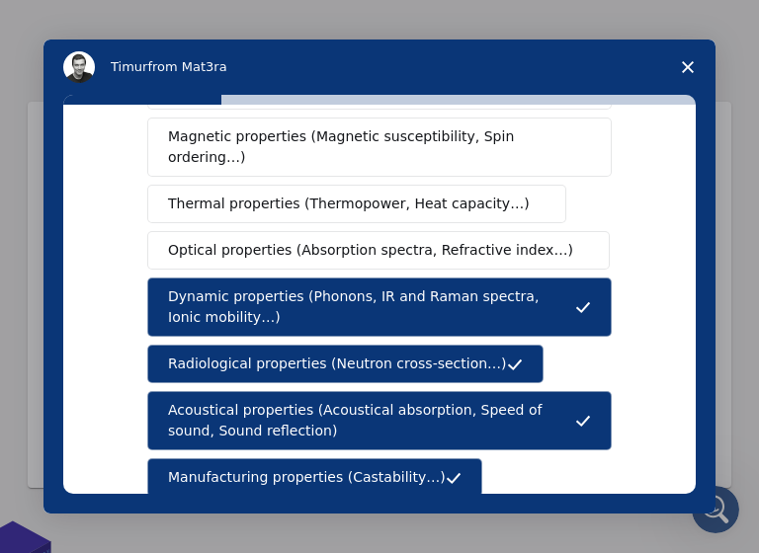
click at [365, 251] on div "Mechanical properties (Surface energy, Poisson's ratio, Stability, Elastic Cons…" at bounding box center [379, 273] width 464 height 581
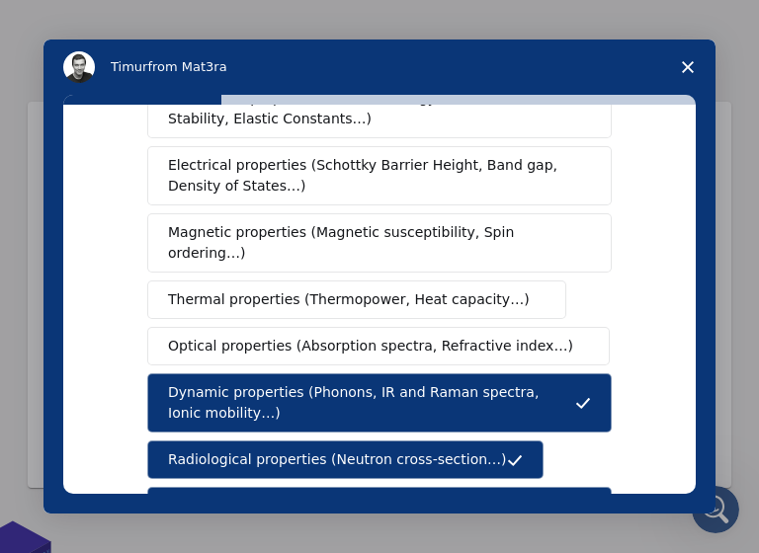
scroll to position [97, 0]
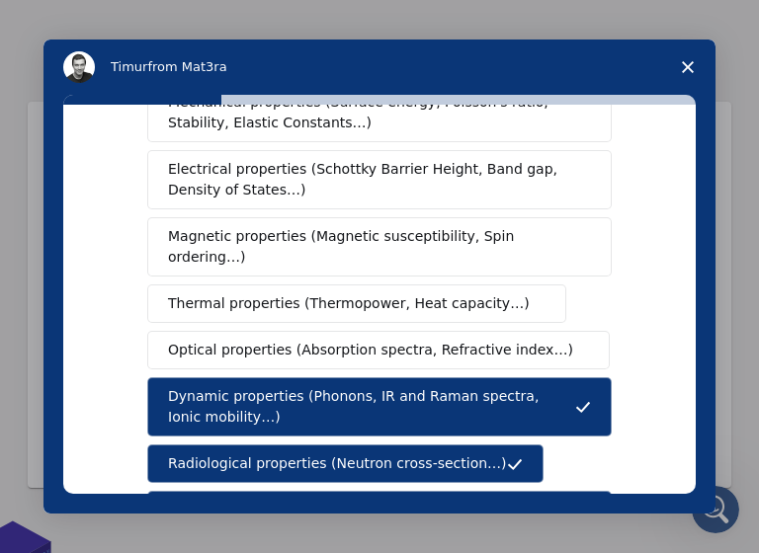
click at [359, 340] on span "Optical properties (Absorption spectra, Refractive index…)" at bounding box center [370, 350] width 405 height 21
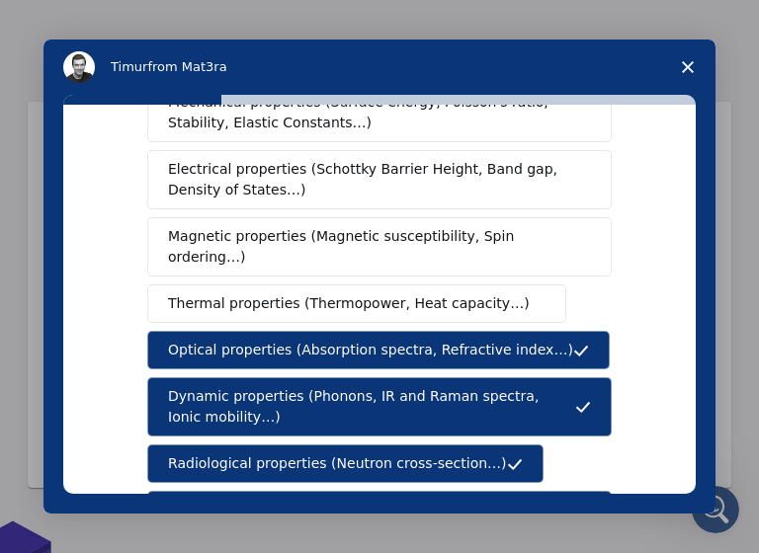
click at [359, 293] on span "Thermal properties (Thermopower, Heat capacity…)" at bounding box center [349, 303] width 362 height 21
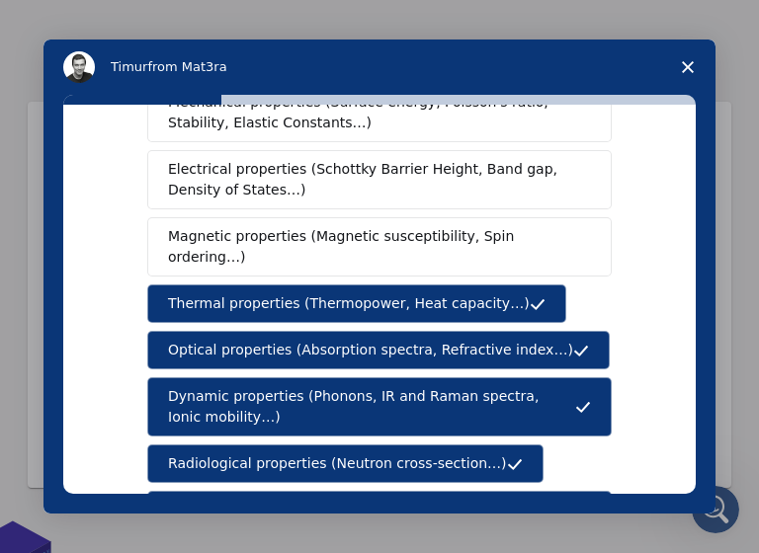
click at [367, 255] on button "Magnetic properties (Magnetic susceptibility, Spin ordering…)" at bounding box center [379, 246] width 464 height 59
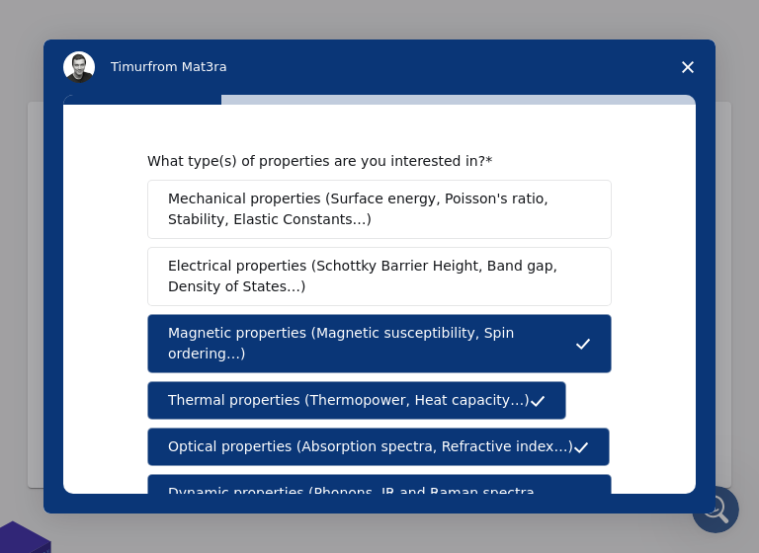
scroll to position [1, 0]
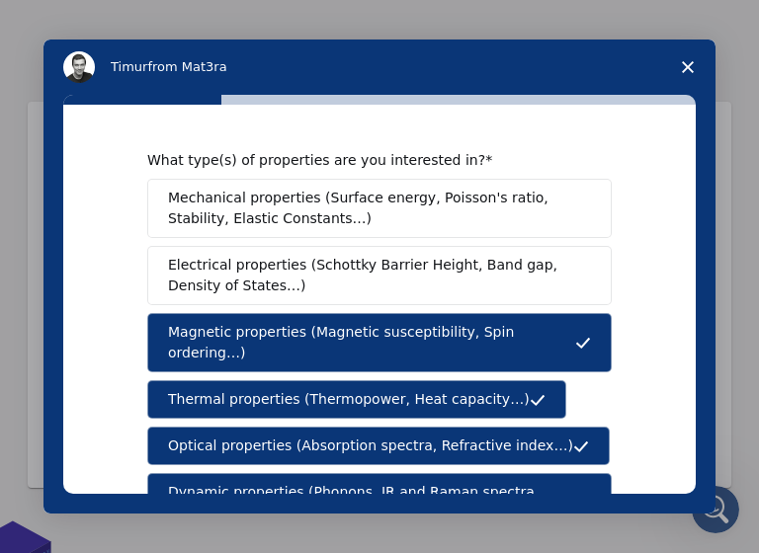
click at [363, 269] on span "Electrical properties (Schottky Barrier Height, Band gap, Density of States…)" at bounding box center [373, 275] width 411 height 41
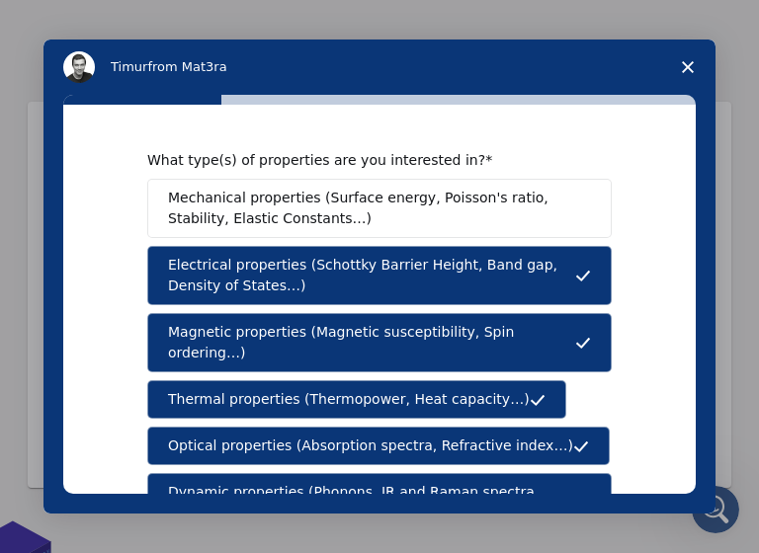
click at [344, 203] on span "Mechanical properties (Surface energy, Poisson's ratio, Stability, Elastic Cons…" at bounding box center [374, 208] width 412 height 41
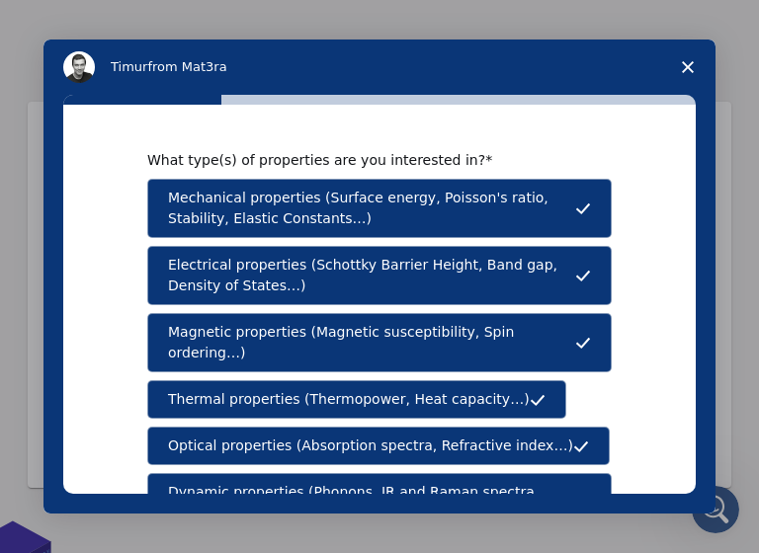
scroll to position [524, 0]
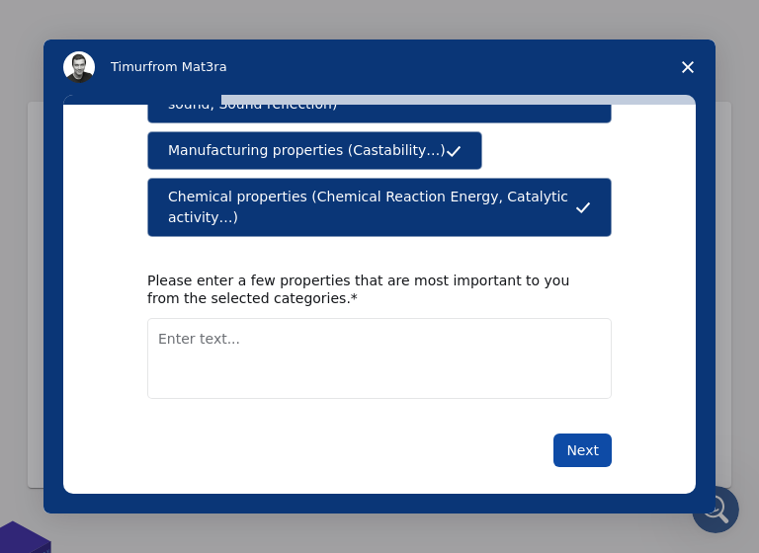
click at [578, 434] on button "Next" at bounding box center [582, 451] width 58 height 34
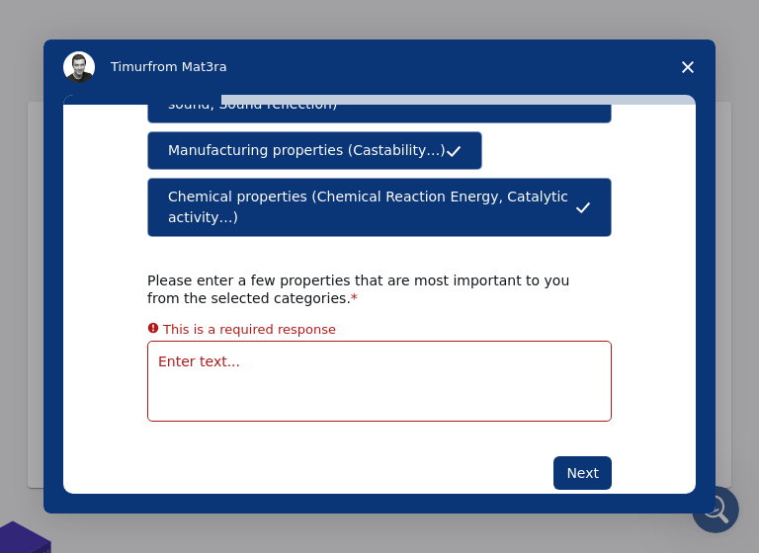
click at [368, 346] on textarea "Enter text..." at bounding box center [379, 381] width 464 height 81
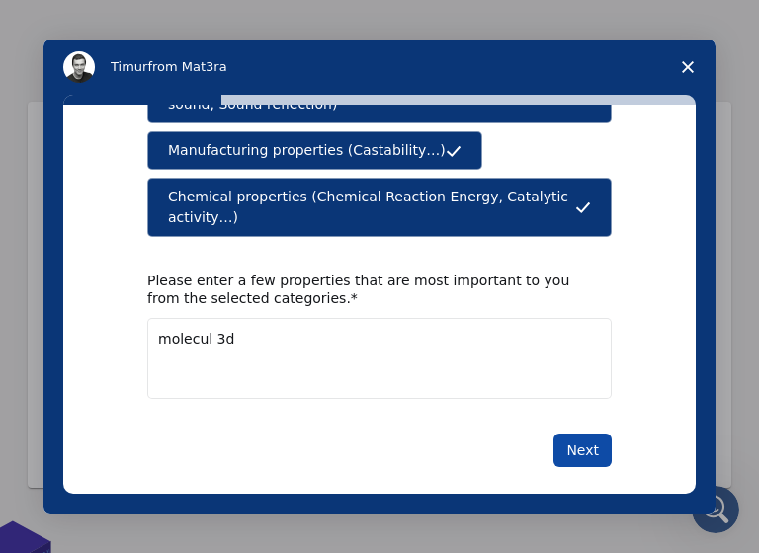
type textarea "molecul 3d"
click at [563, 437] on button "Next" at bounding box center [582, 451] width 58 height 34
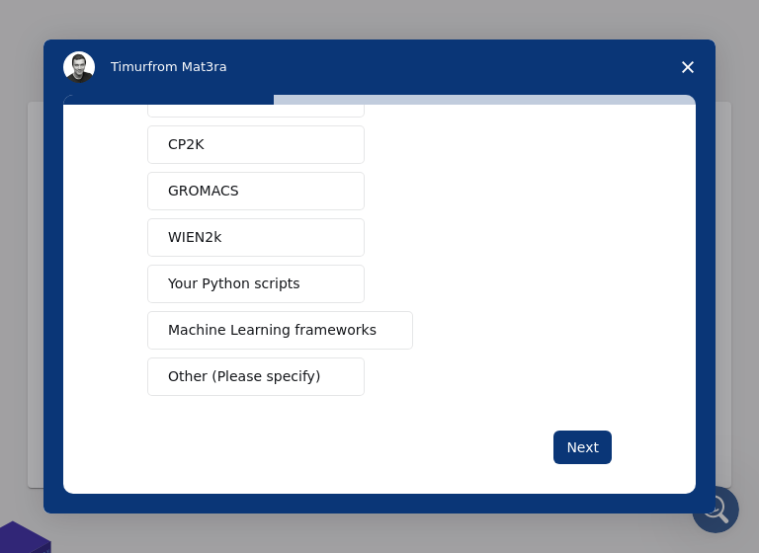
scroll to position [258, 0]
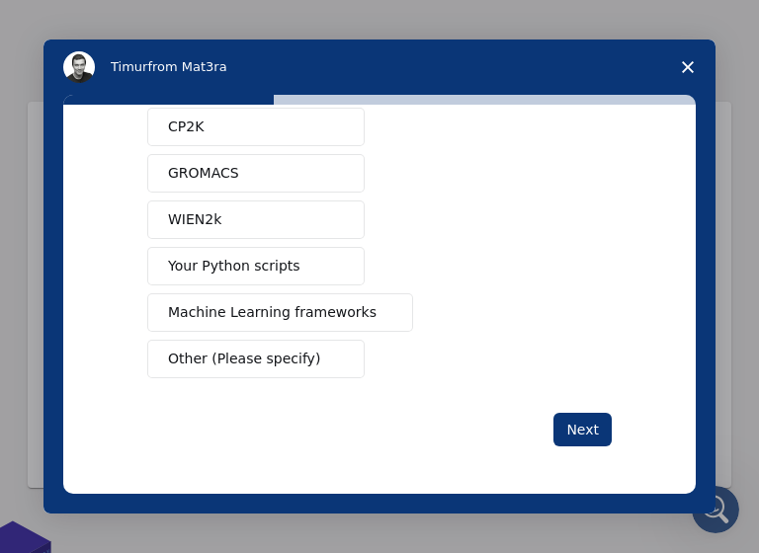
click at [259, 364] on span "Other (Please specify)" at bounding box center [244, 359] width 152 height 21
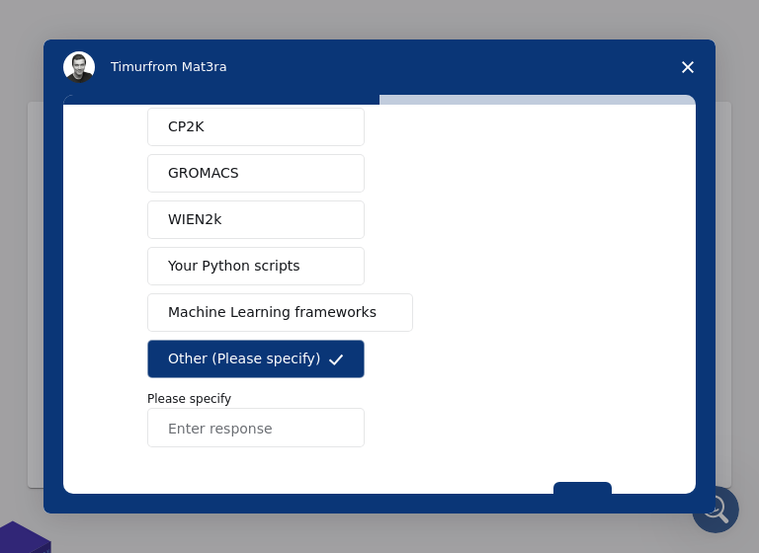
click at [246, 436] on input "Enter response" at bounding box center [255, 428] width 217 height 40
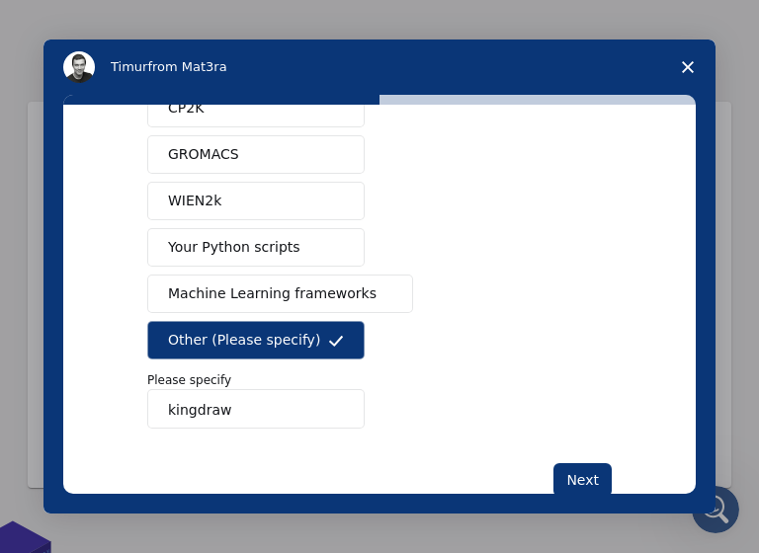
scroll to position [282, 0]
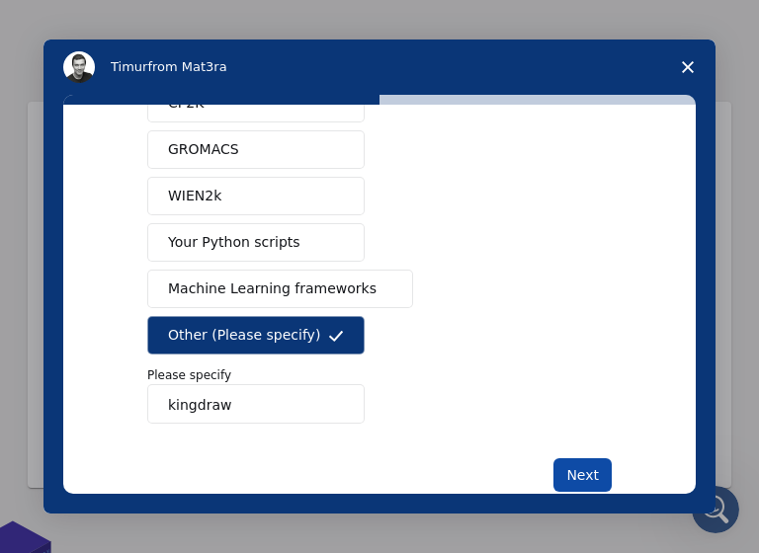
type input "kingdraw"
click at [582, 470] on button "Next" at bounding box center [582, 475] width 58 height 34
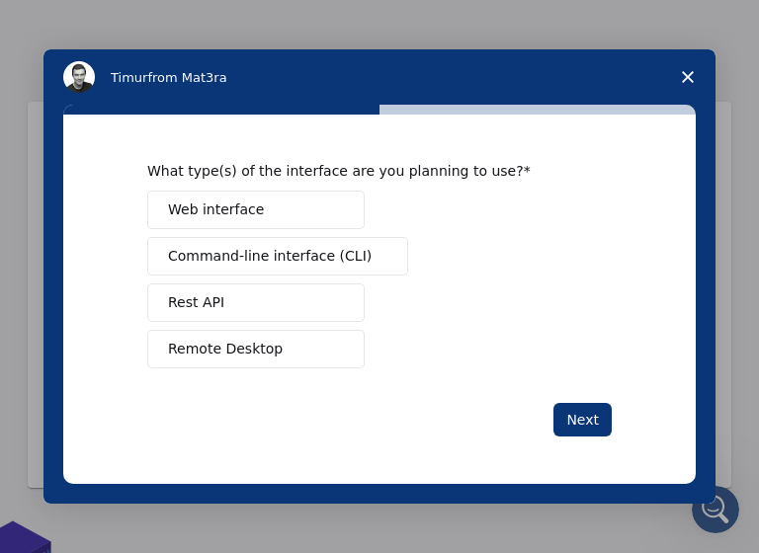
click at [257, 200] on span "Web interface" at bounding box center [216, 210] width 96 height 21
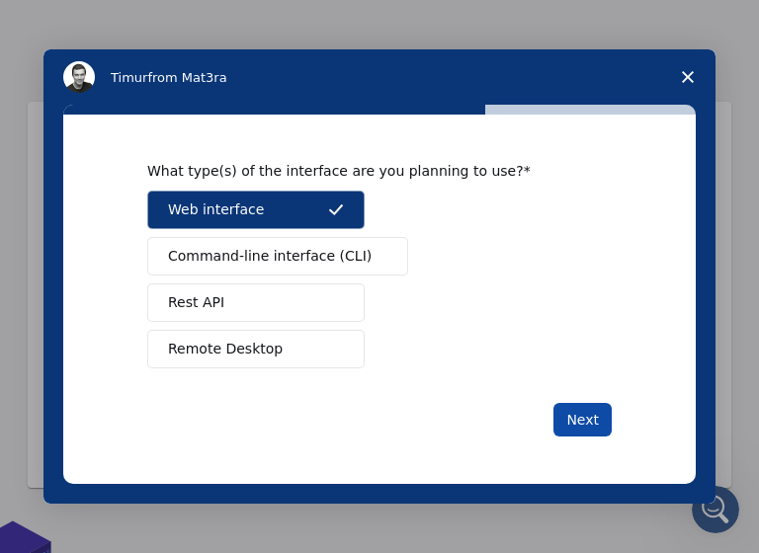
click at [587, 412] on button "Next" at bounding box center [582, 420] width 58 height 34
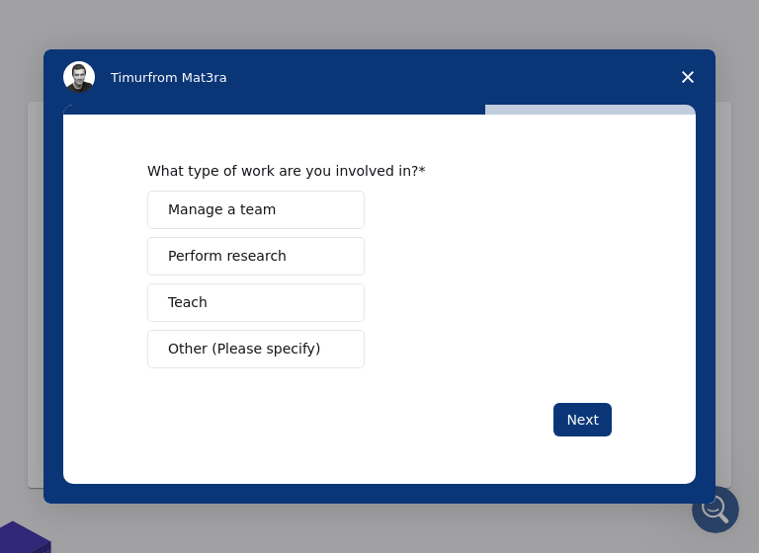
click at [256, 318] on button "Teach" at bounding box center [255, 303] width 217 height 39
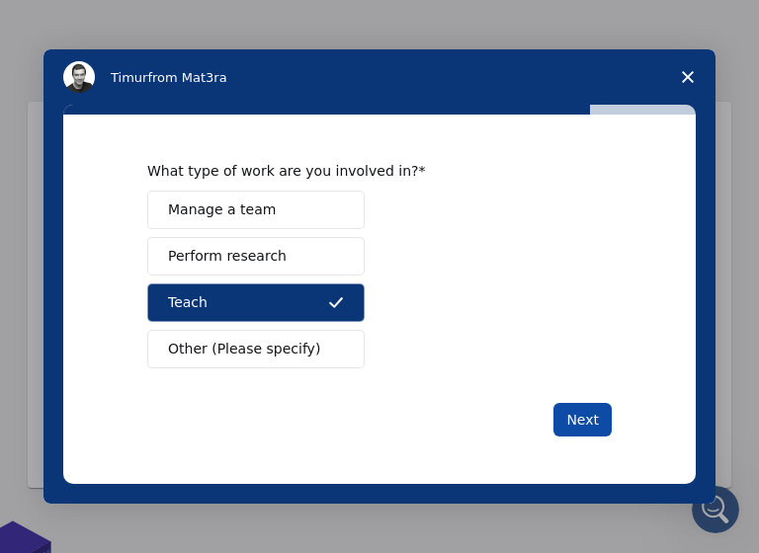
click at [557, 419] on button "Next" at bounding box center [582, 420] width 58 height 34
click at [573, 416] on button "Next" at bounding box center [582, 420] width 58 height 34
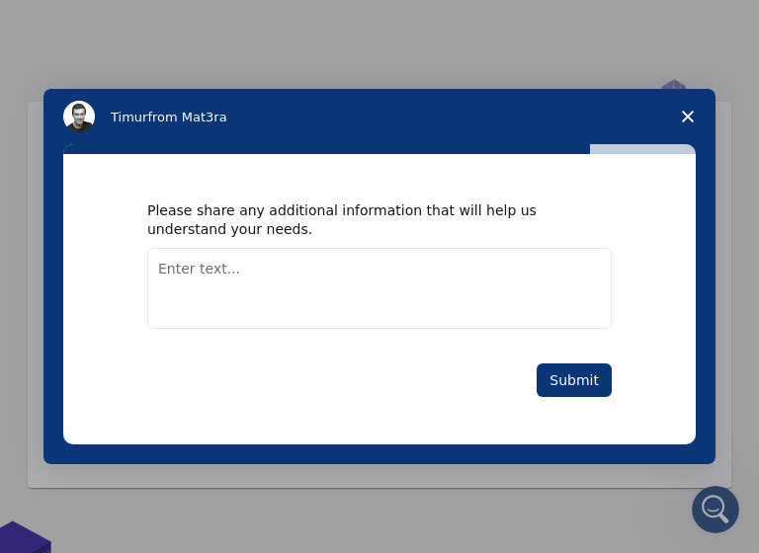
click at [363, 296] on textarea "Enter text..." at bounding box center [379, 288] width 464 height 81
click at [328, 264] on textarea "make m" at bounding box center [379, 288] width 464 height 81
click at [426, 289] on textarea "make many" at bounding box center [379, 288] width 464 height 81
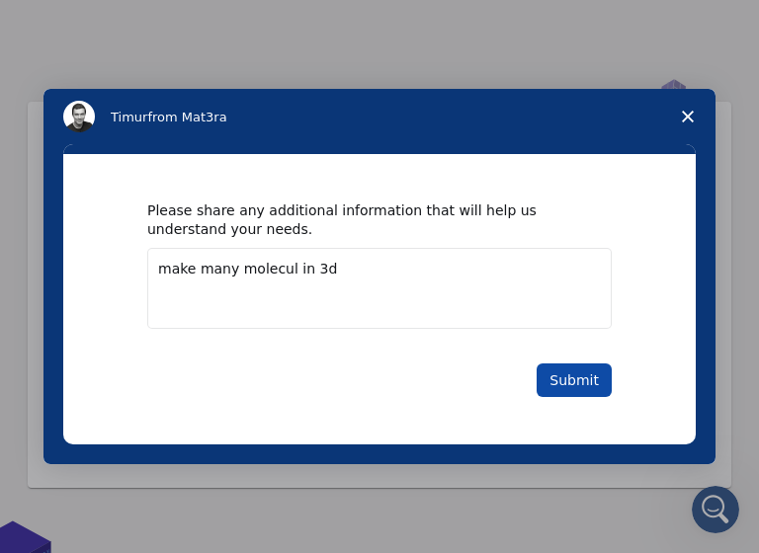
type textarea "make many molecul in 3d"
click at [591, 390] on button "Submit" at bounding box center [574, 381] width 75 height 34
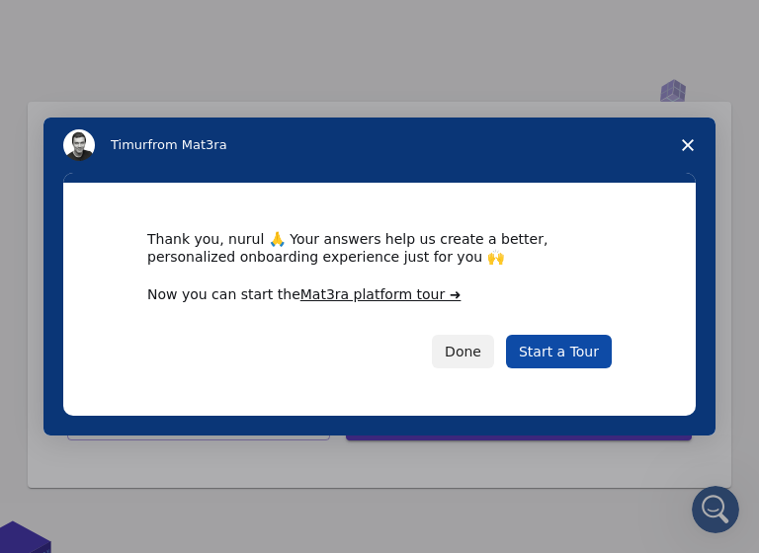
click at [558, 354] on link "Start a Tour" at bounding box center [559, 352] width 106 height 34
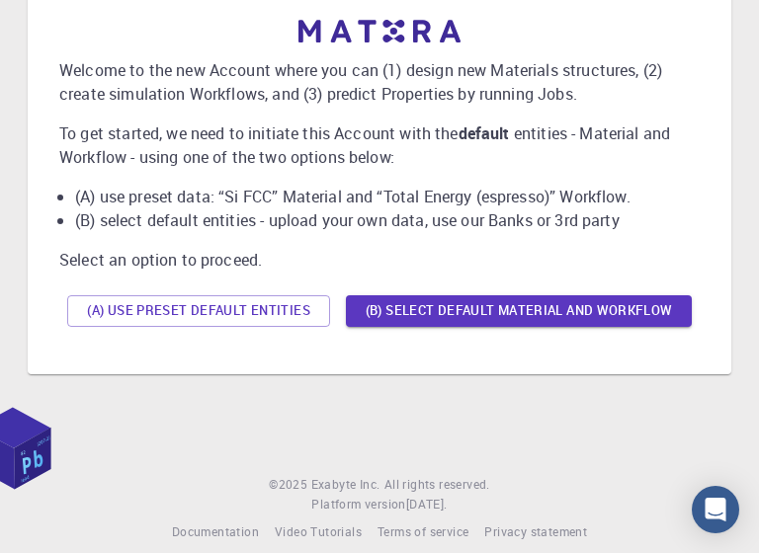
scroll to position [115, 0]
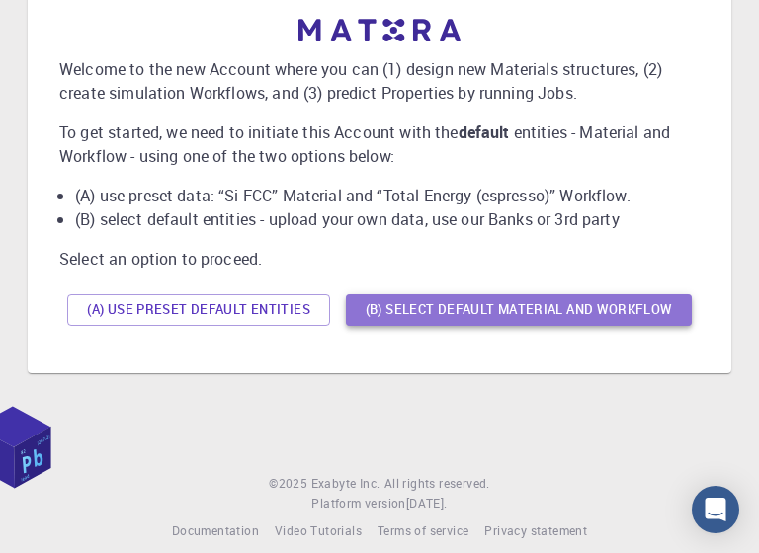
click at [556, 304] on button "(B) Select default material and workflow" at bounding box center [519, 310] width 346 height 32
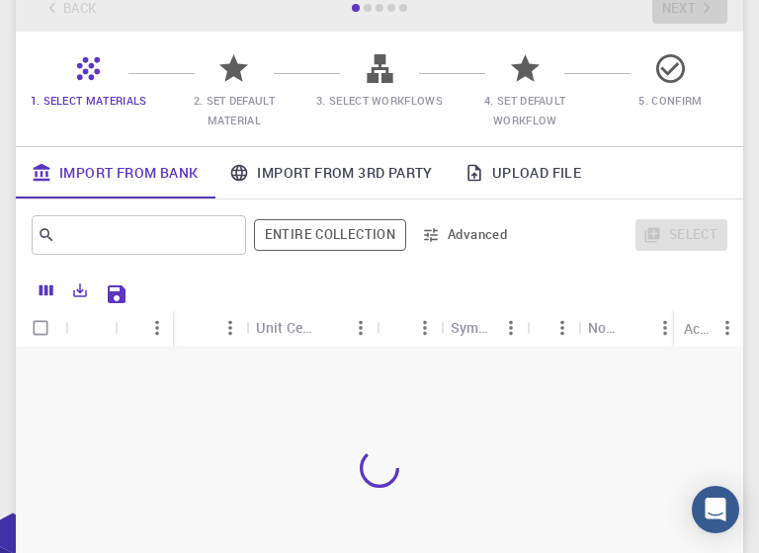
scroll to position [112, 0]
